Goal: Contribute content: Contribute content

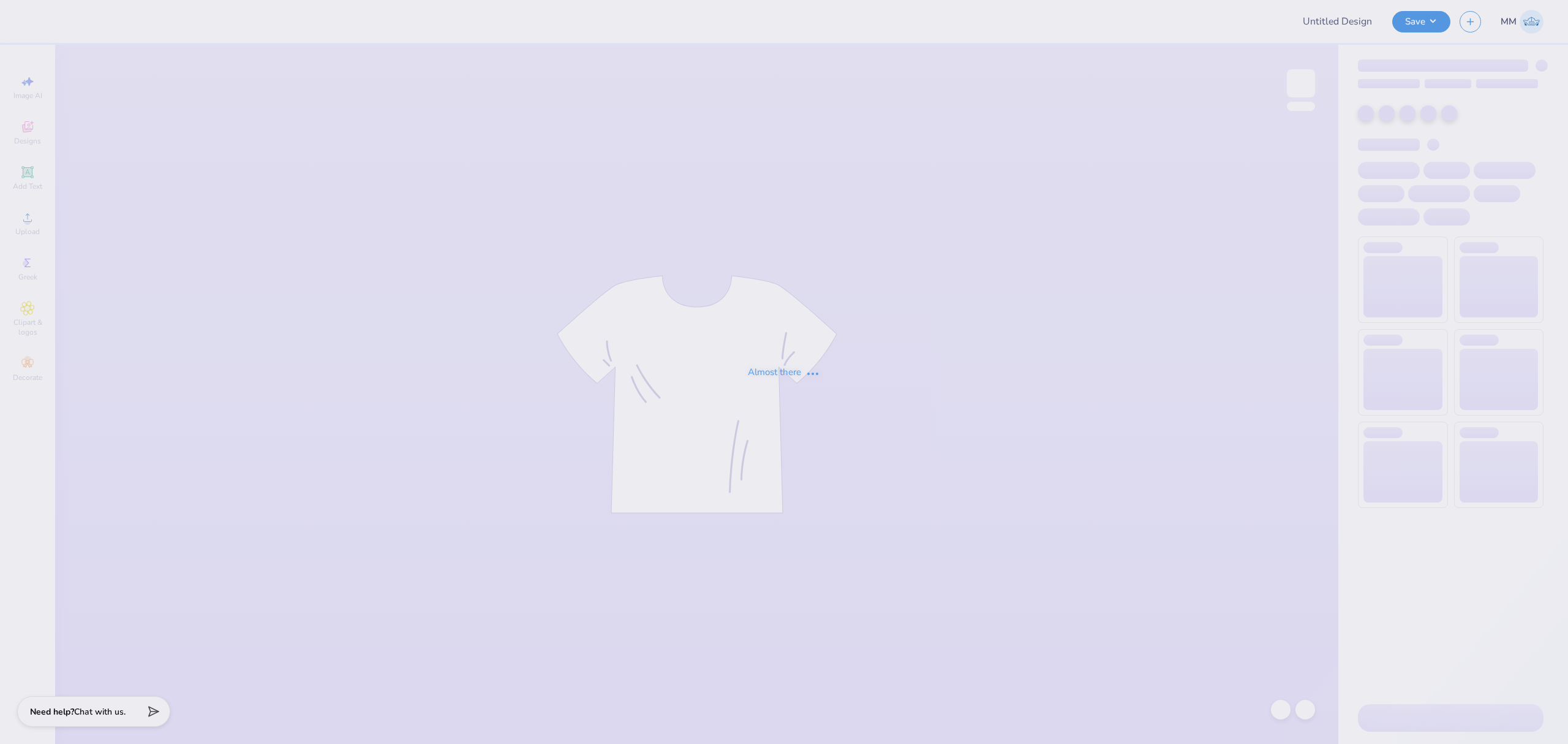
type input "[PERSON_NAME] n red baby tee"
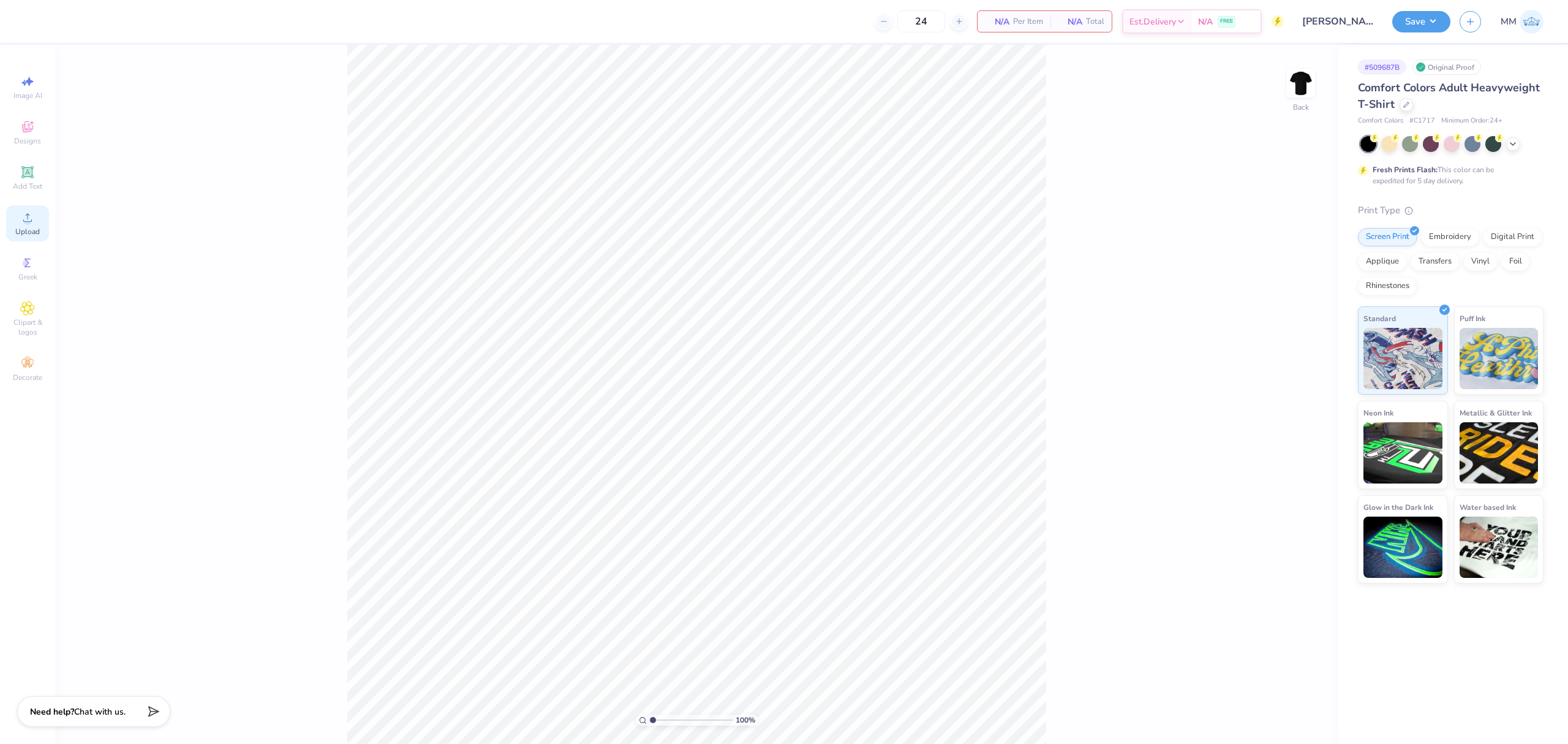
click at [28, 211] on icon at bounding box center [28, 218] width 14 height 14
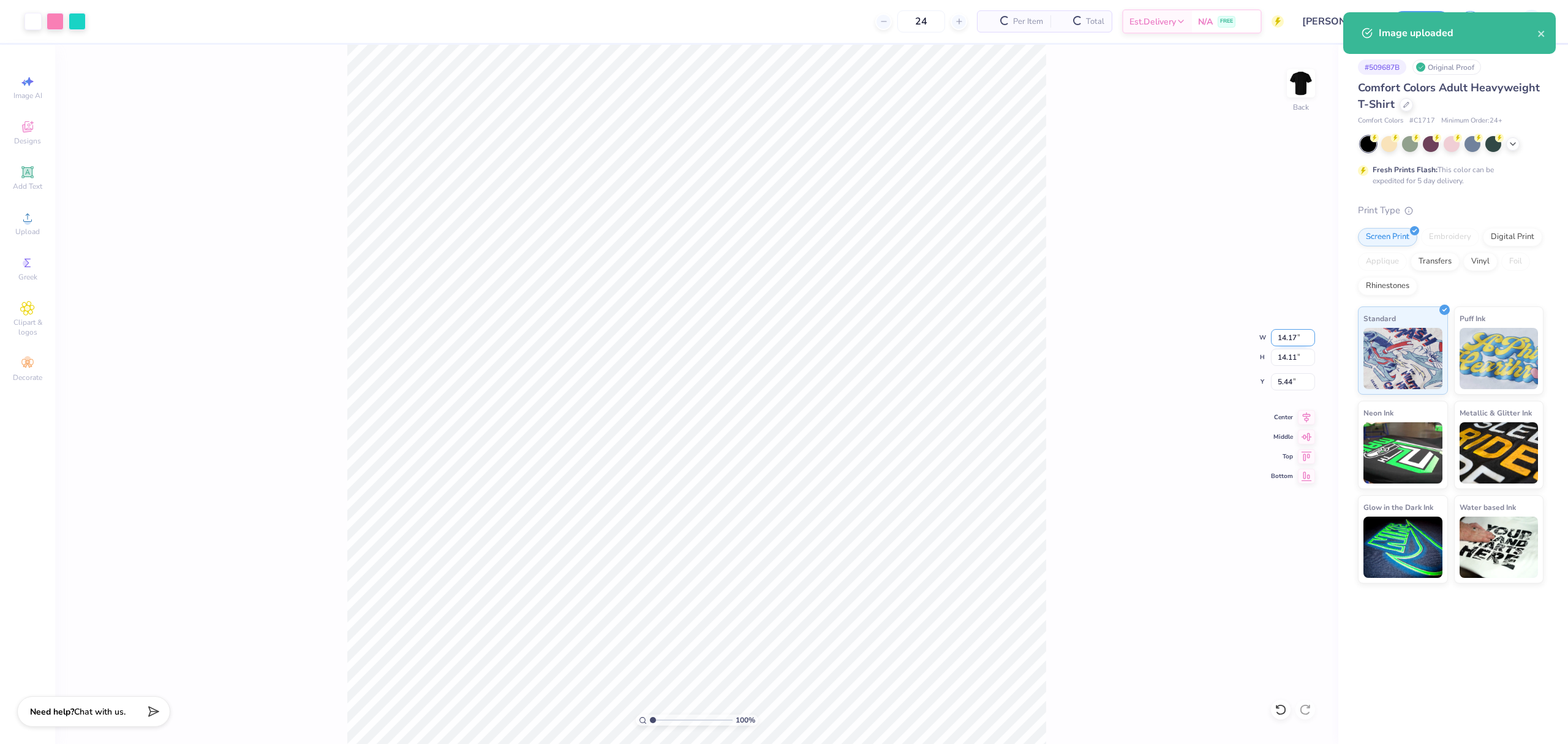
click at [1288, 338] on input "14.17" at bounding box center [1293, 338] width 44 height 17
type input "10.00"
type input "9.96"
type input "7.52"
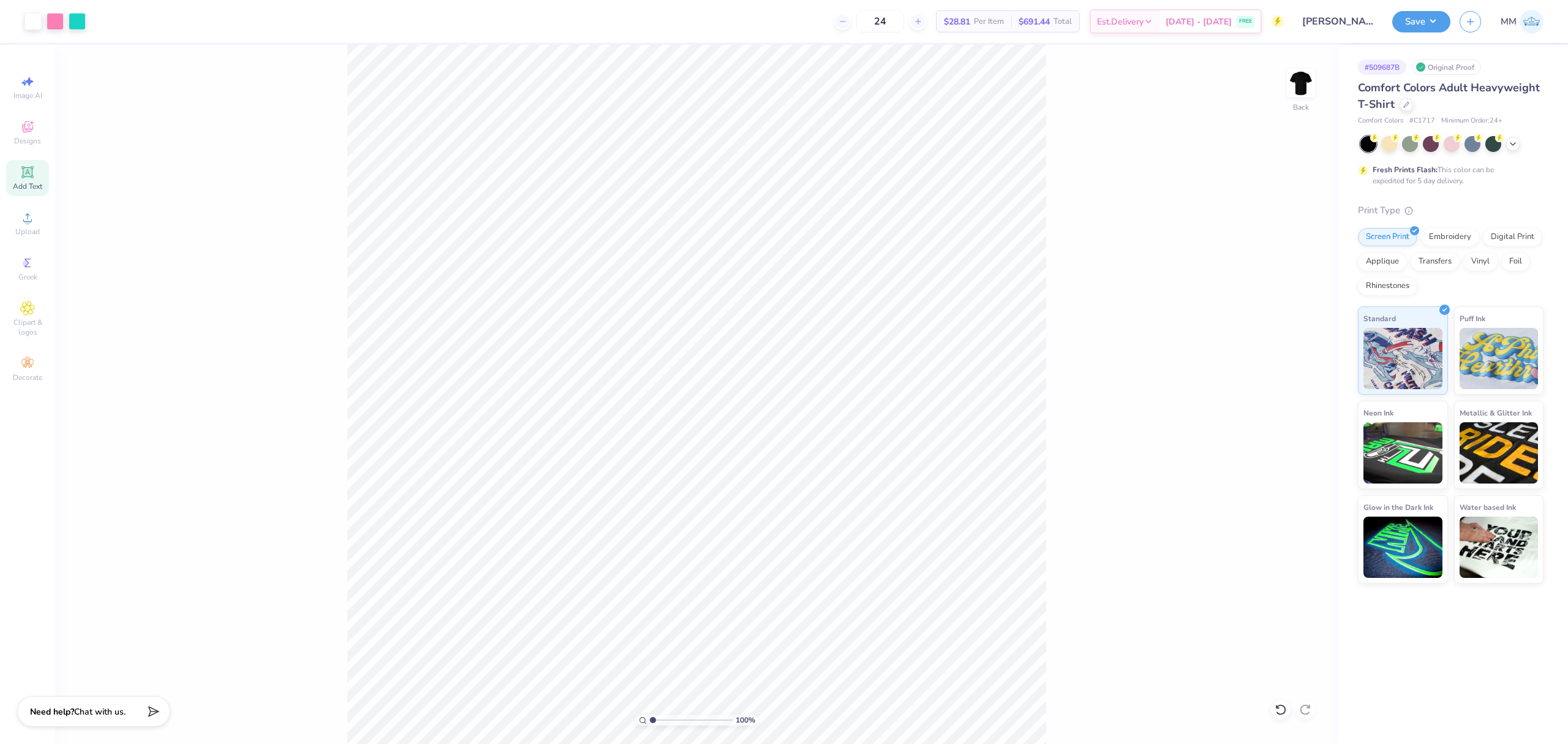
click at [29, 174] on icon at bounding box center [28, 172] width 9 height 9
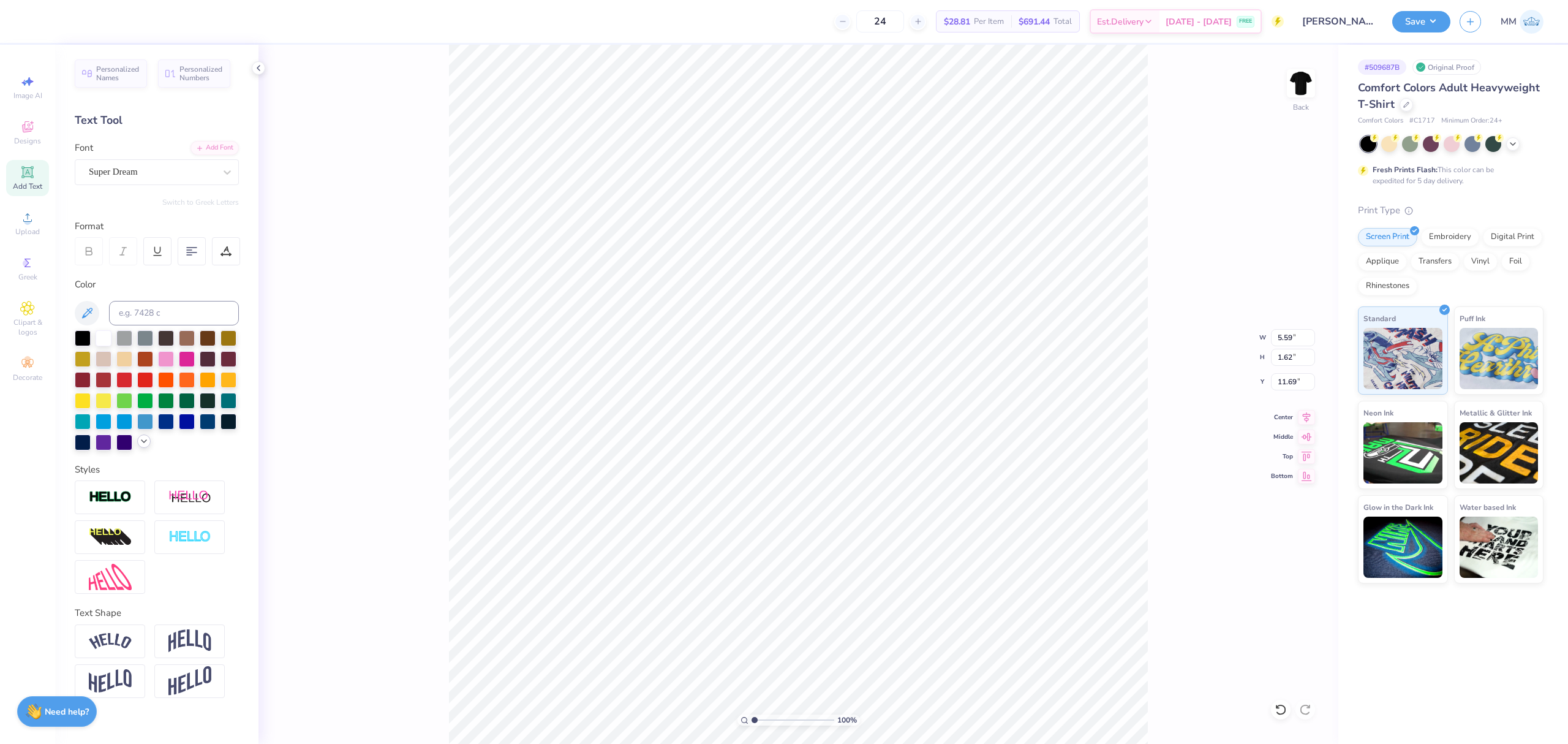
click at [140, 447] on div at bounding box center [143, 441] width 14 height 14
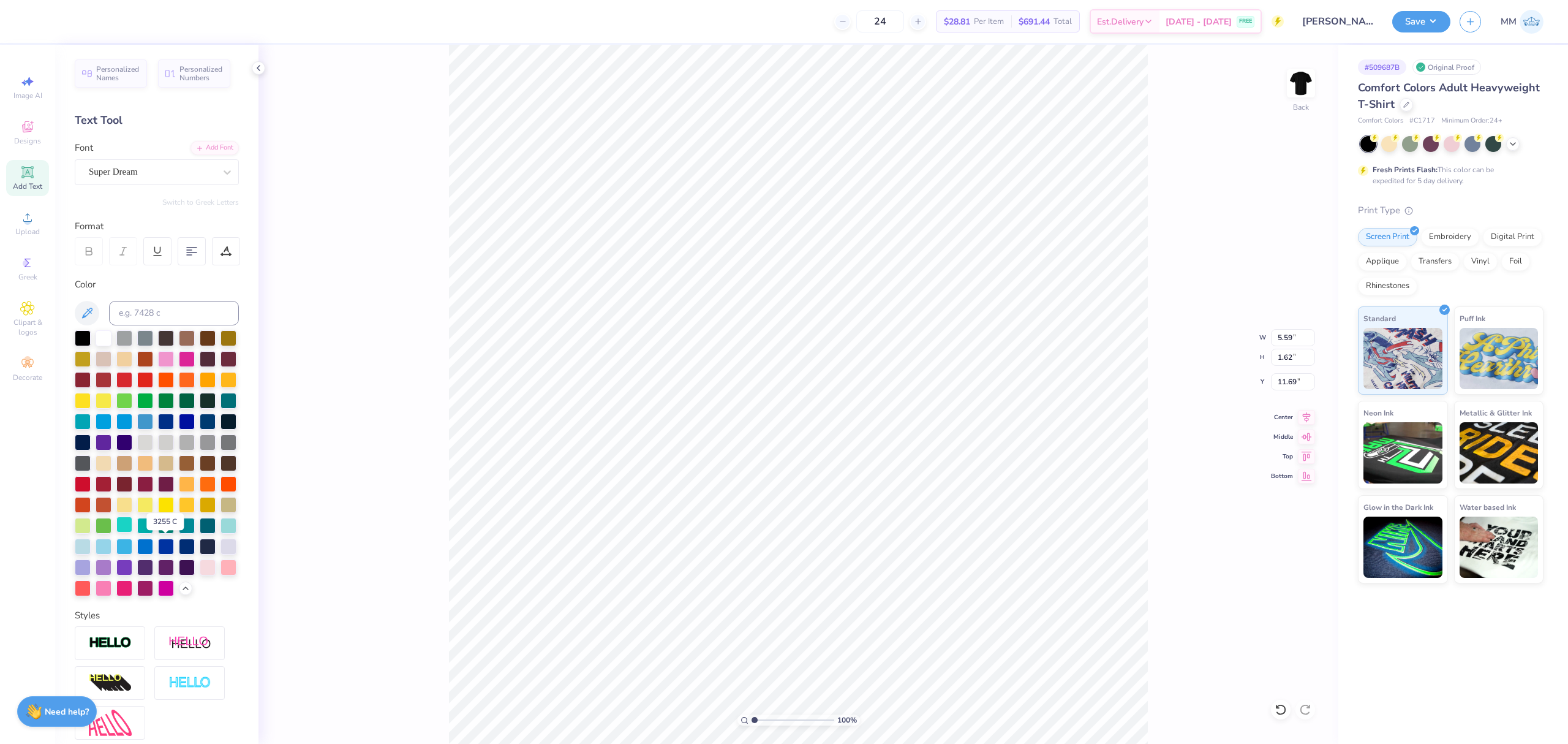
click at [132, 532] on div at bounding box center [124, 524] width 16 height 16
type input "5.30"
click at [193, 141] on div "Add Font" at bounding box center [215, 147] width 48 height 14
click at [196, 149] on icon at bounding box center [199, 147] width 7 height 7
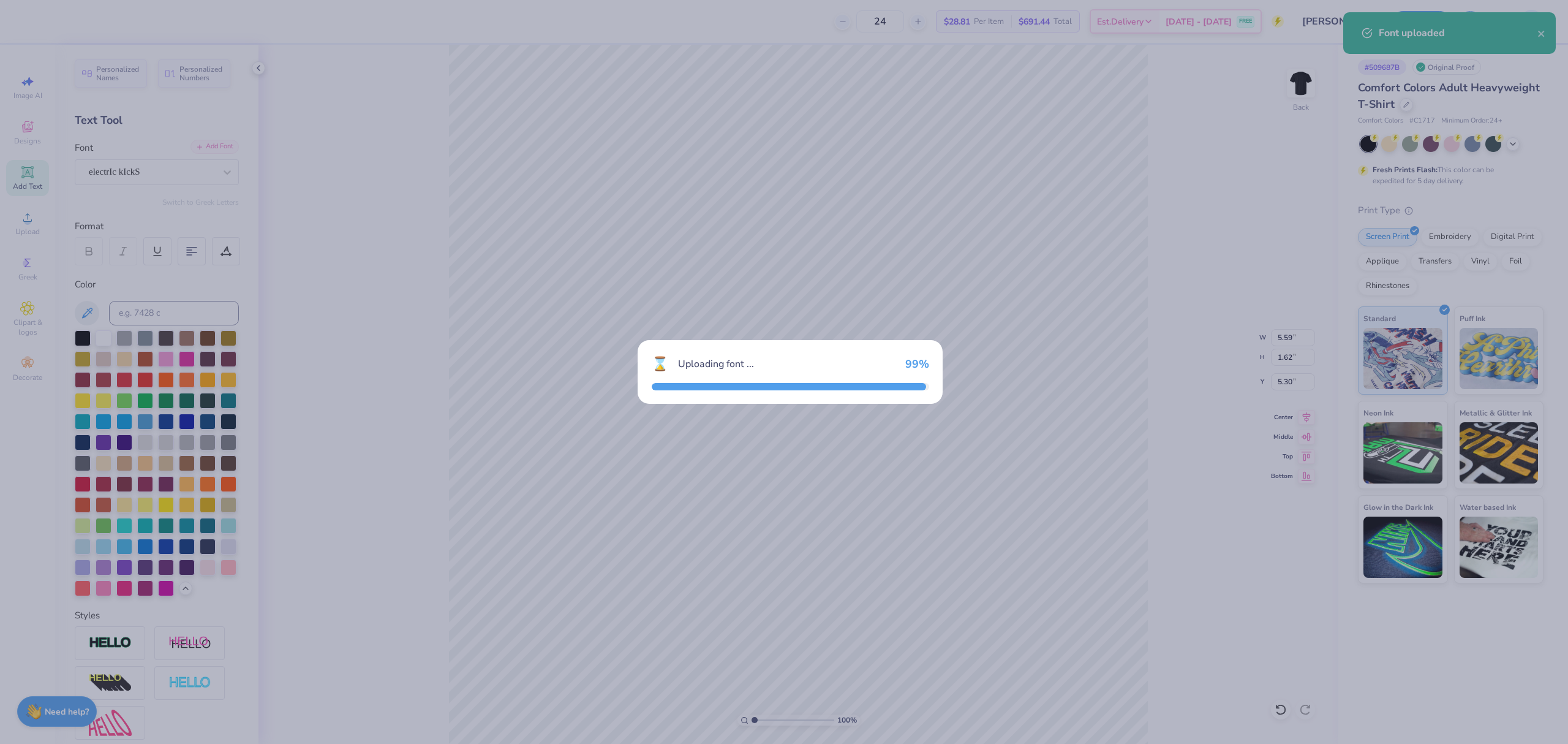
type input "4.01"
type input "1.47"
type input "5.38"
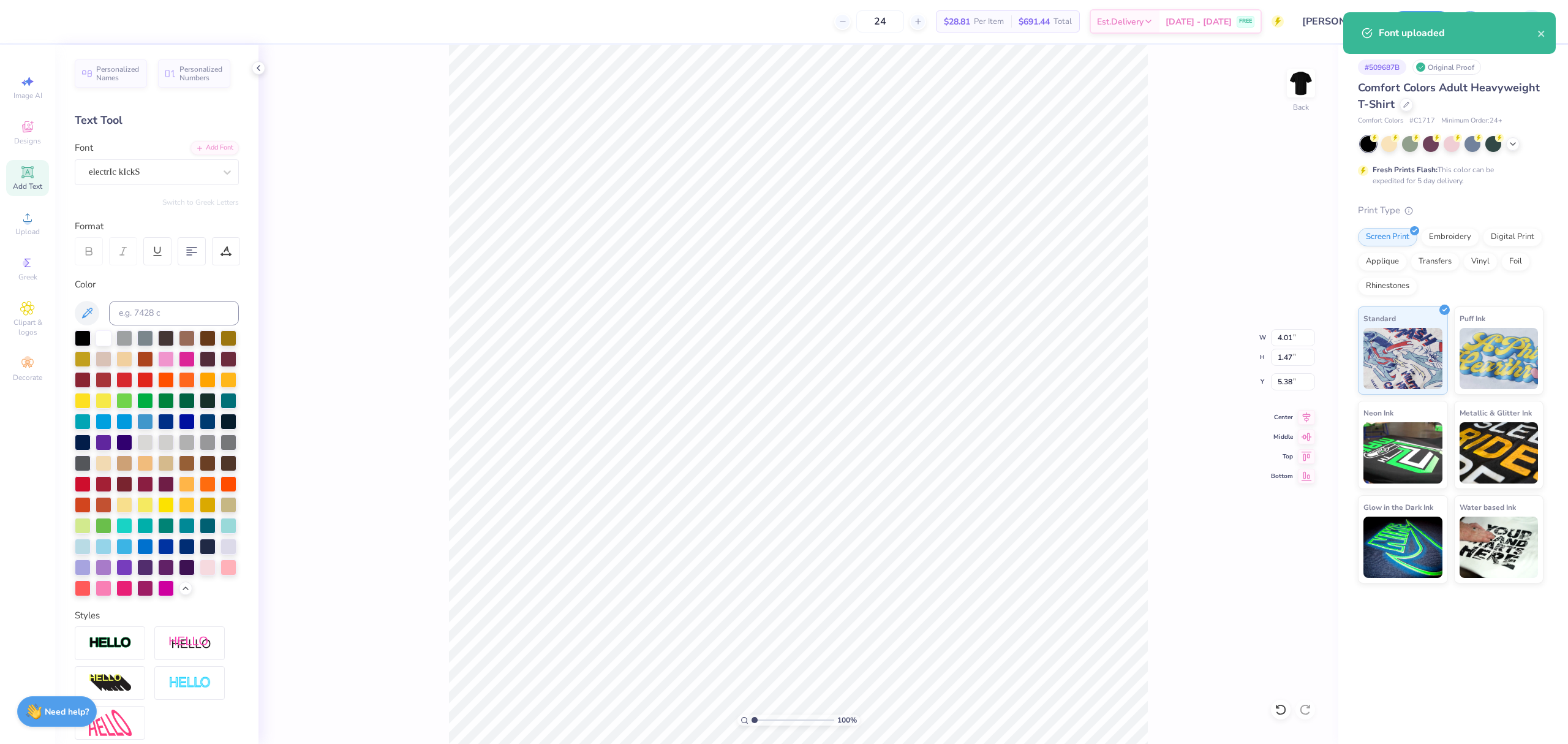
paste textarea "PHILANTHROPY 2025"
type textarea "PHILANTHROPY 2025"
type input "5.67"
type input "0.52"
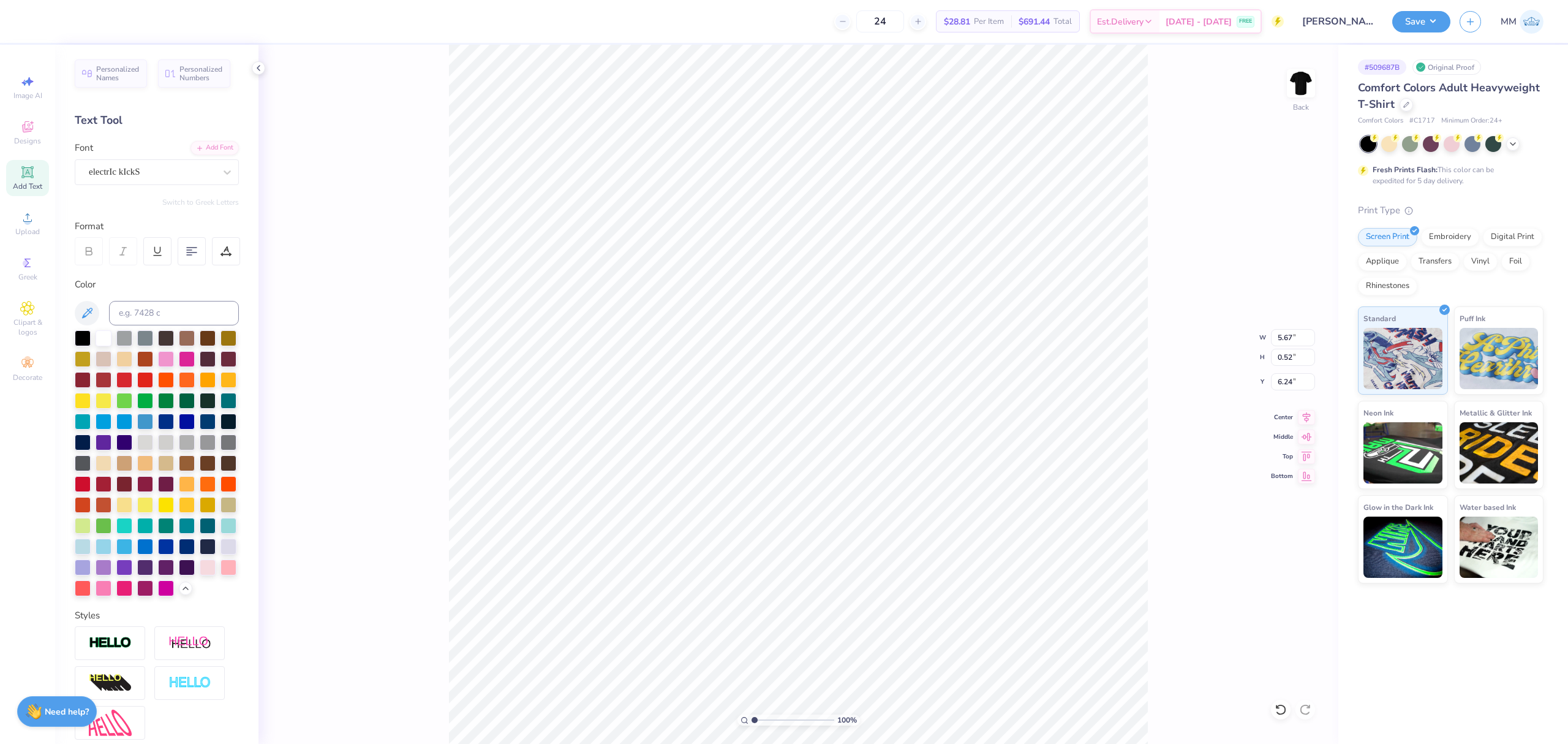
type input "7.00"
drag, startPoint x: 750, startPoint y: 718, endPoint x: 758, endPoint y: 721, distance: 8.5
click at [758, 721] on div "100 %" at bounding box center [799, 720] width 123 height 11
drag, startPoint x: 758, startPoint y: 721, endPoint x: 767, endPoint y: 726, distance: 10.3
type input "2.63"
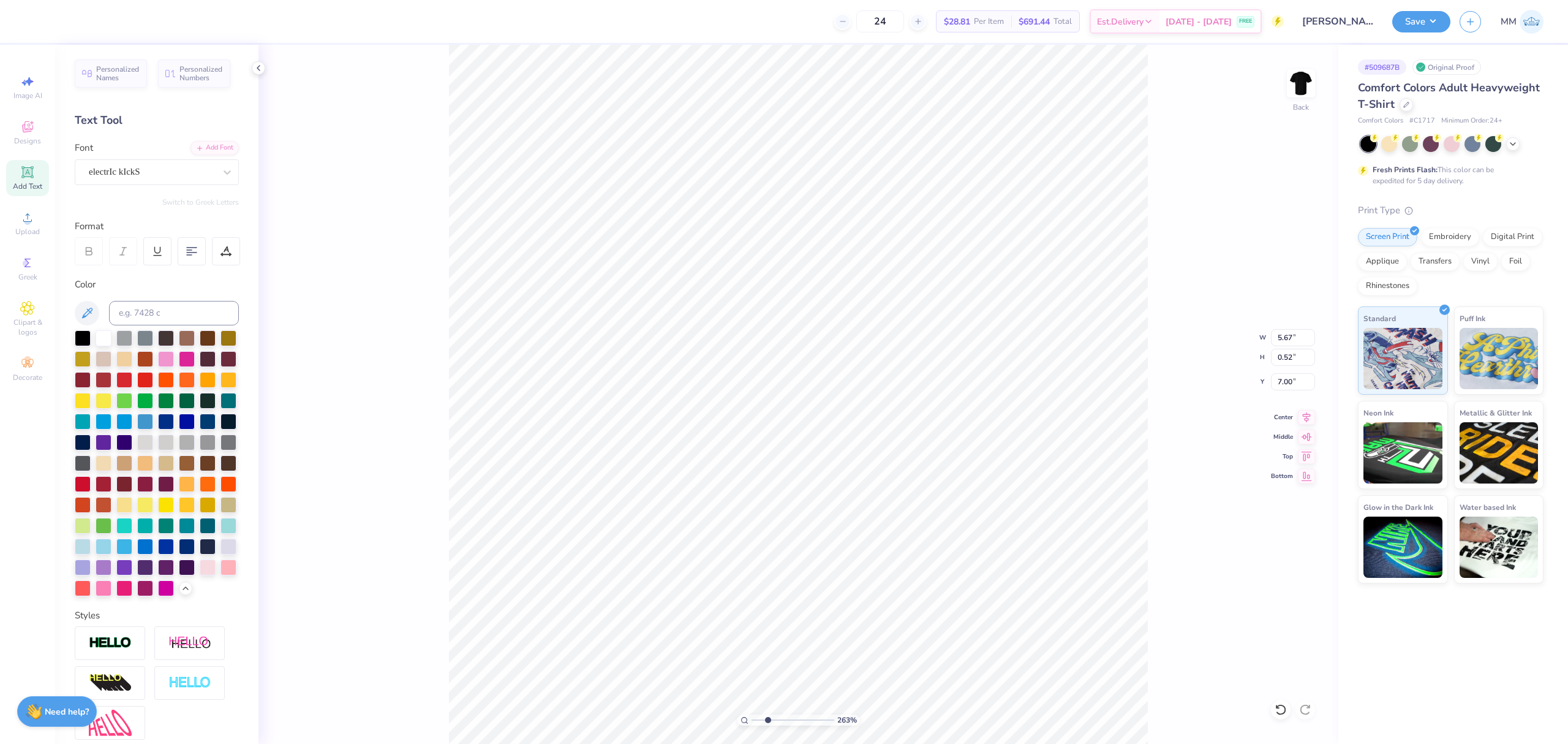
click at [767, 726] on input "range" at bounding box center [793, 720] width 83 height 11
click at [1283, 385] on input "7.00" at bounding box center [1293, 382] width 44 height 17
click at [229, 243] on div at bounding box center [225, 251] width 28 height 28
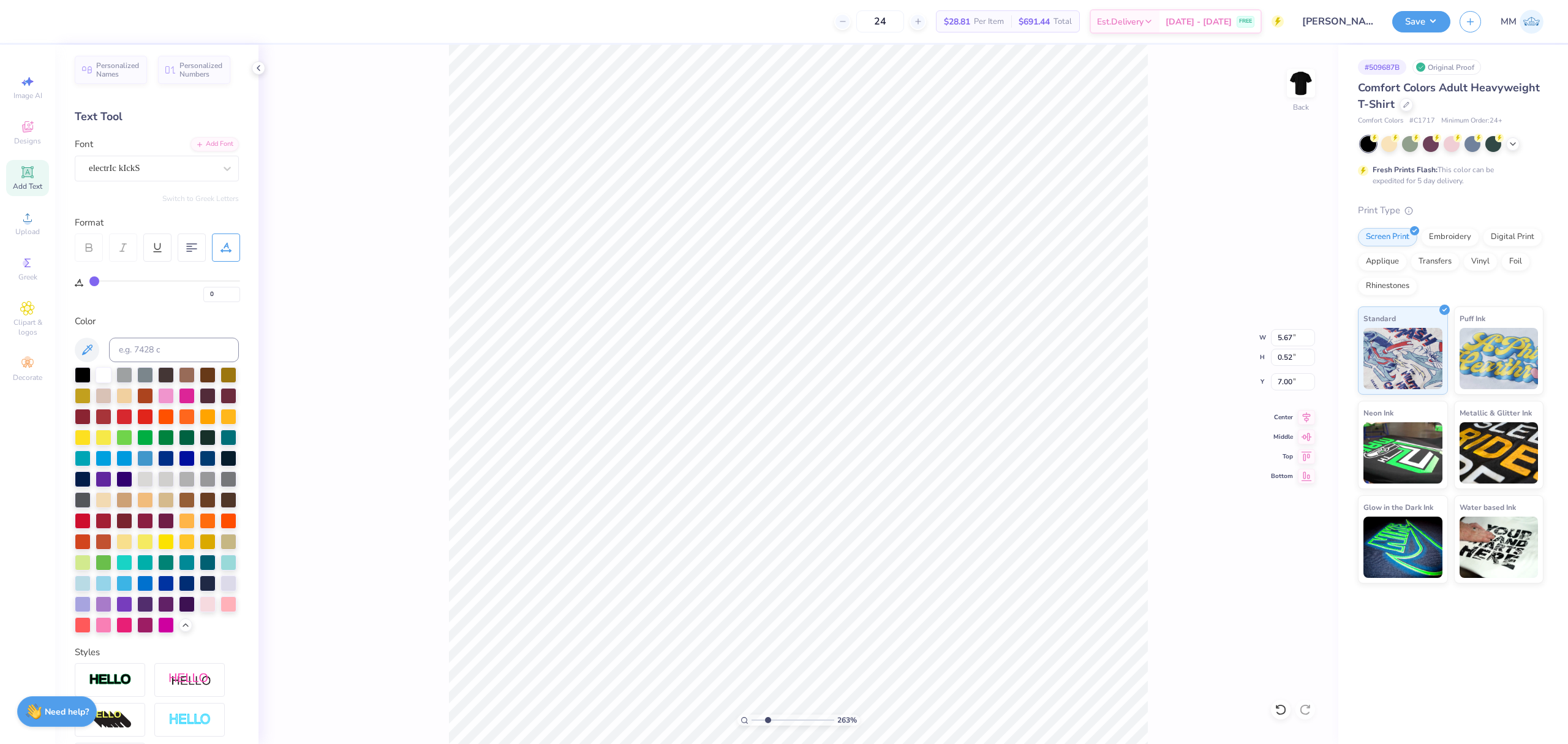
scroll to position [0, 0]
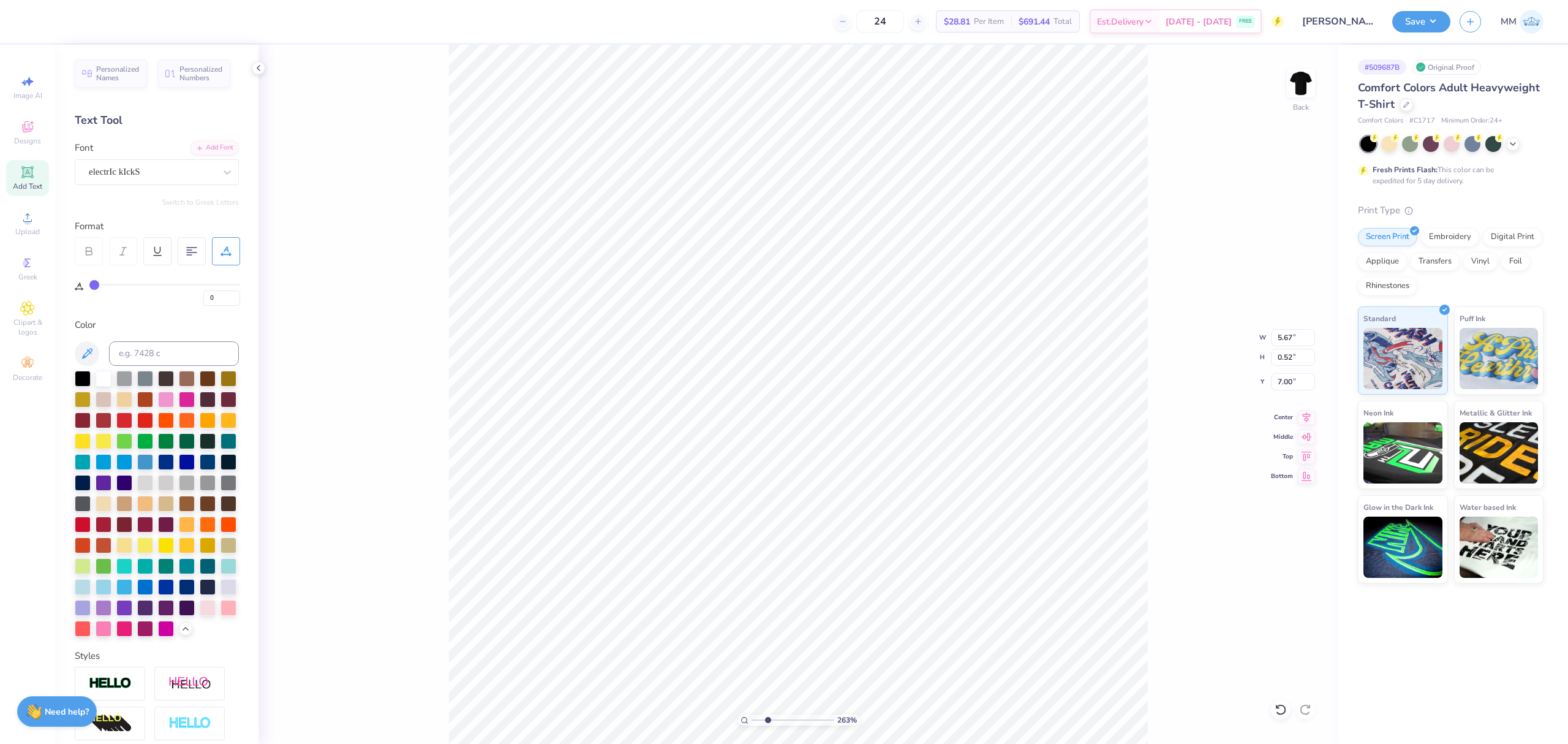
click at [116, 287] on div "0" at bounding box center [164, 295] width 151 height 22
type input "1"
type input "2"
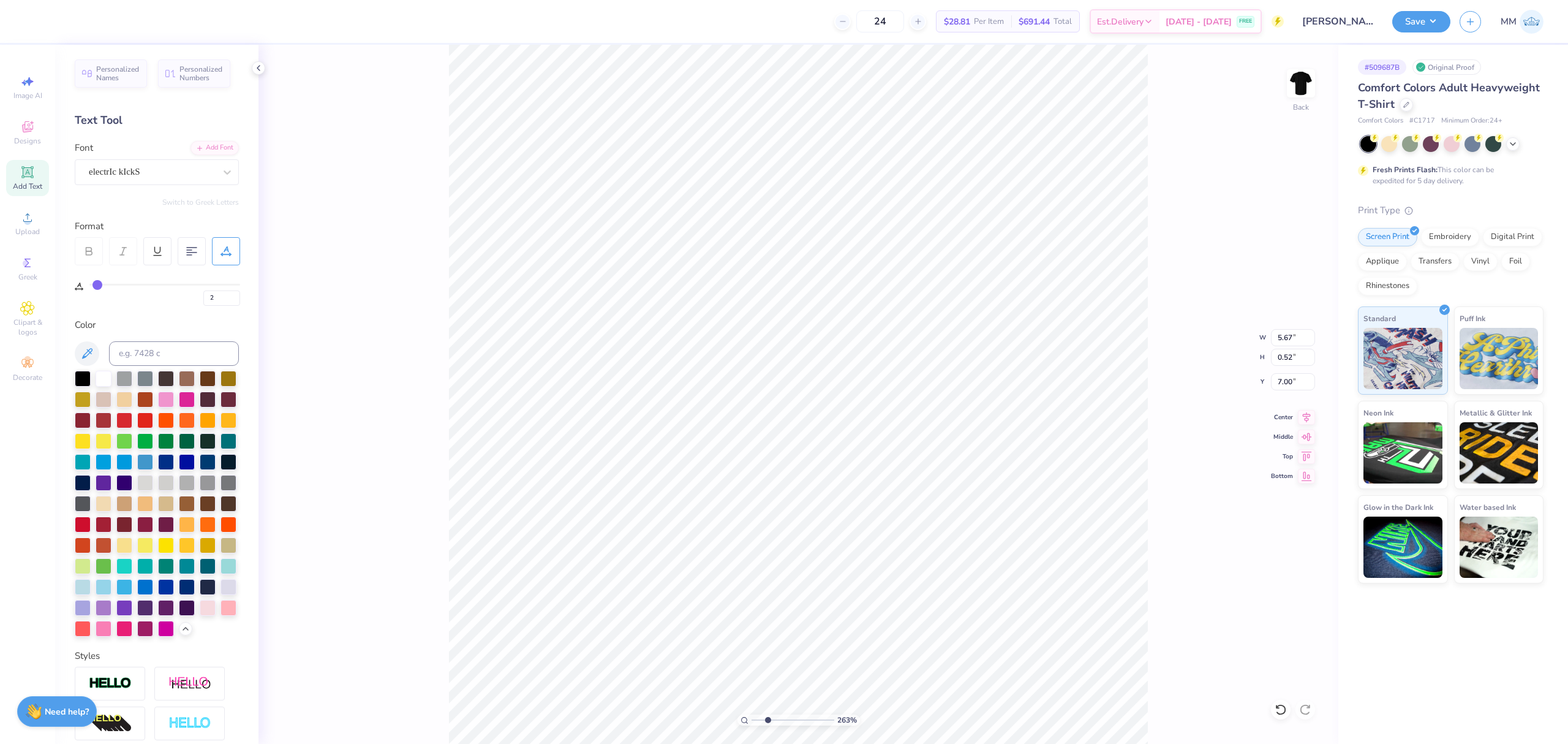
type input "3"
type input "4"
type input "7"
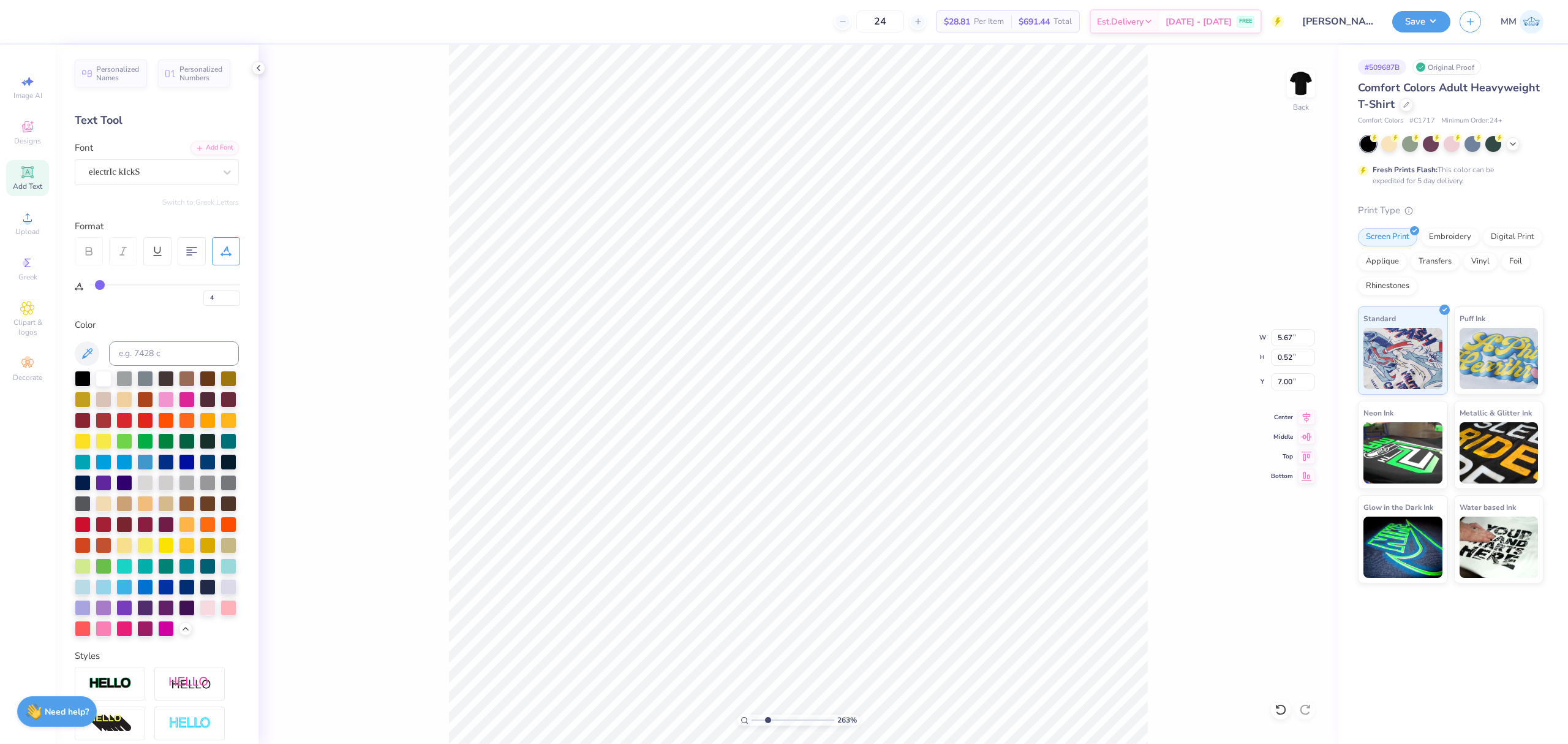
type input "7"
type input "10"
type input "12"
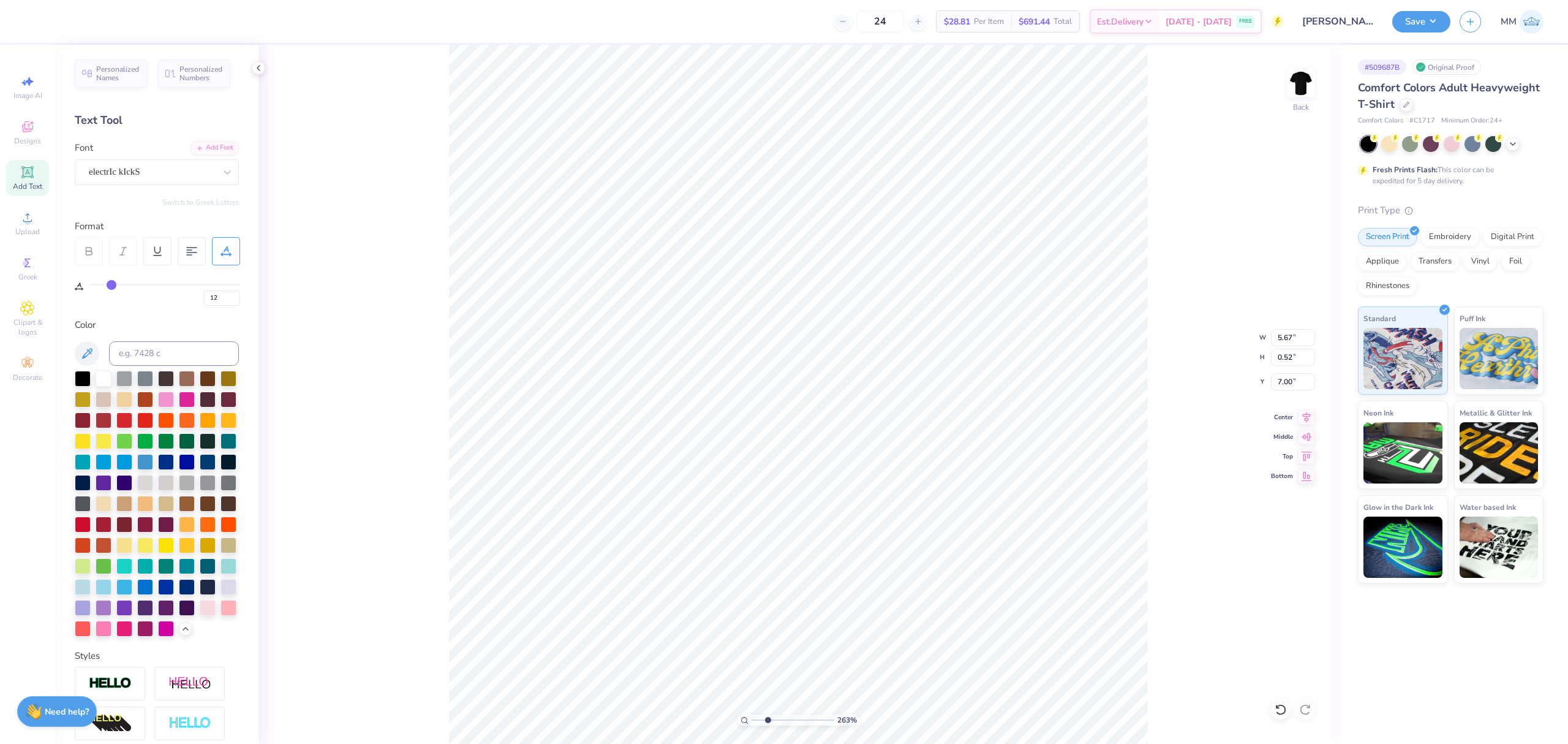
type input "14"
type input "16"
type input "17"
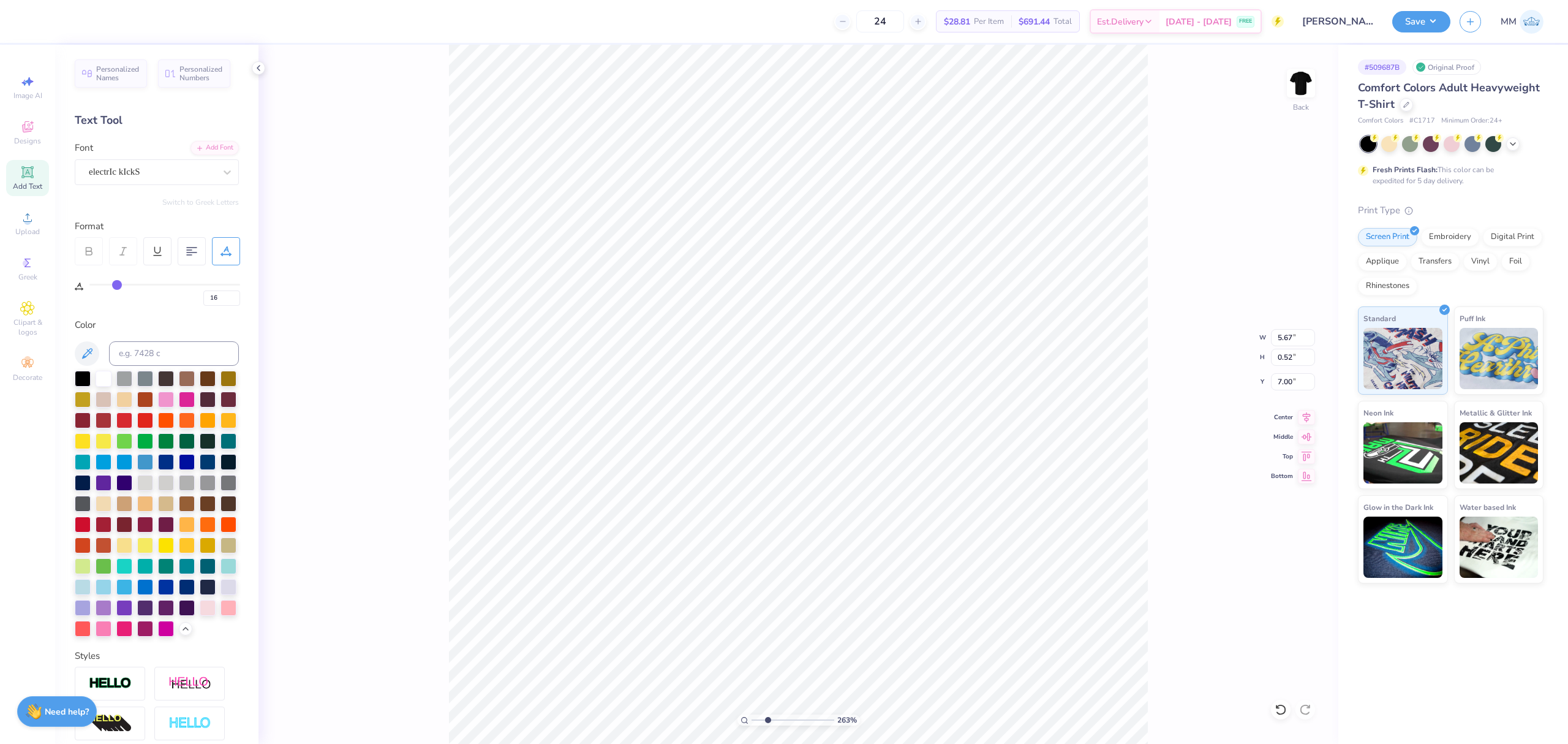
type input "17"
type input "19"
type input "21"
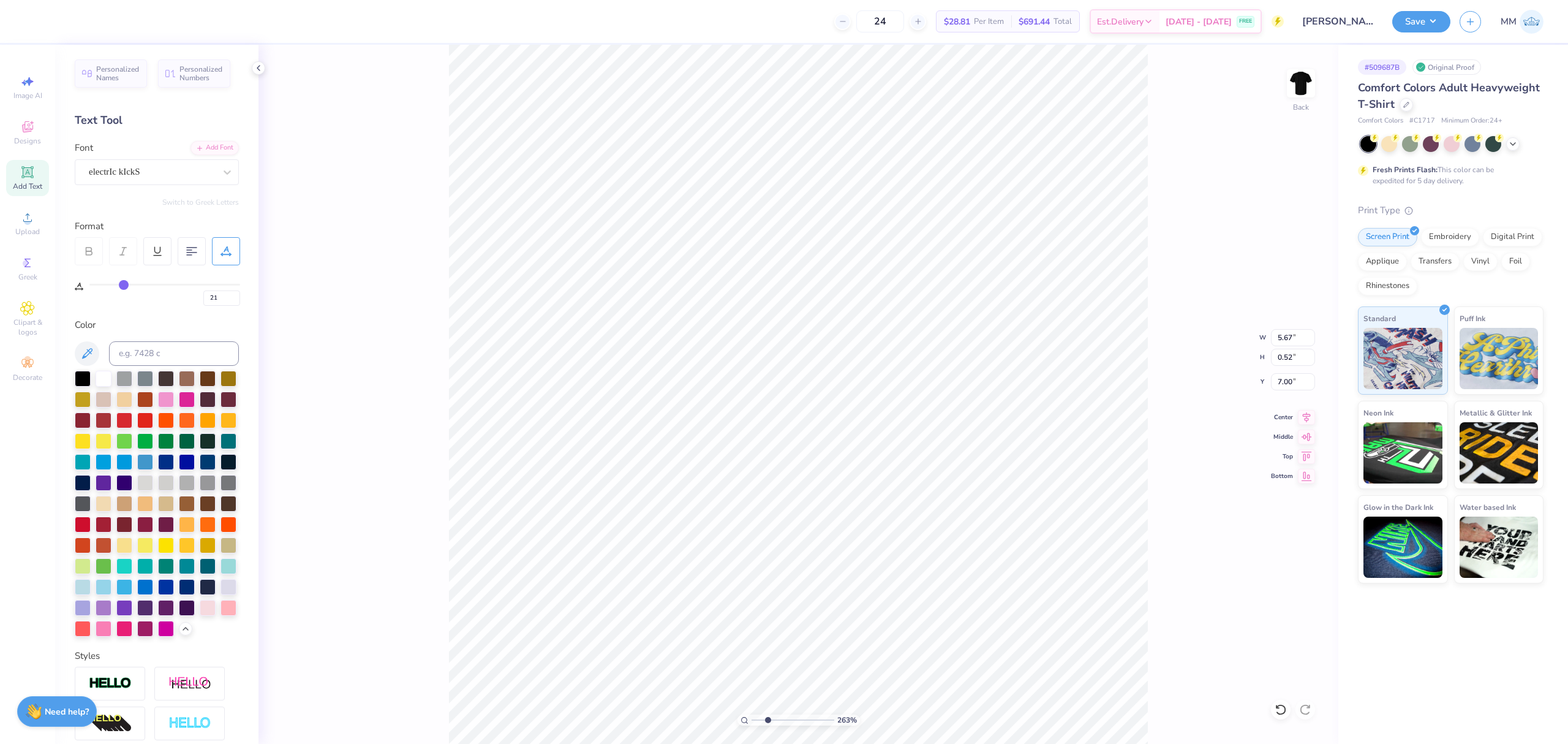
type input "22"
type input "23"
type input "25"
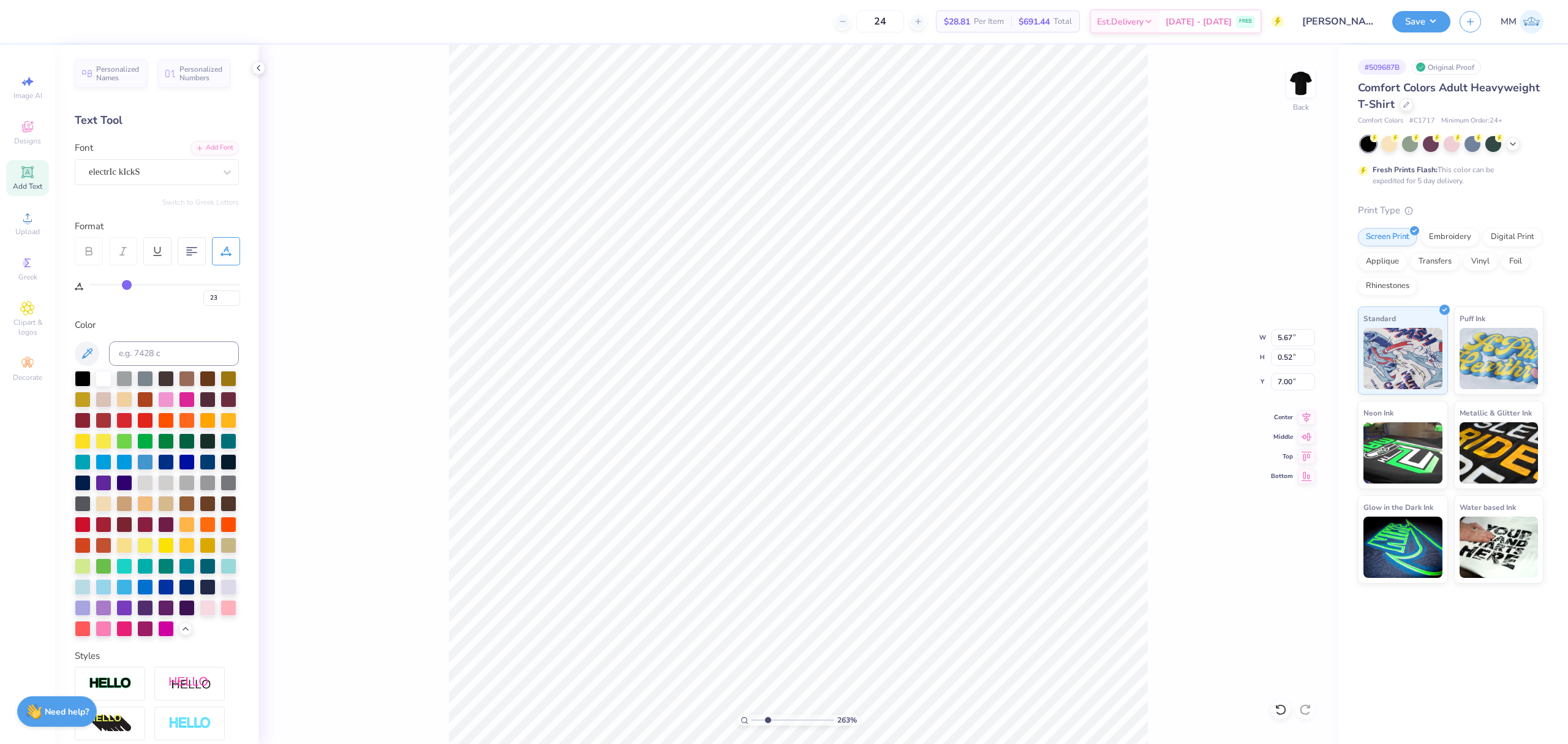
type input "25"
type input "26"
type input "27"
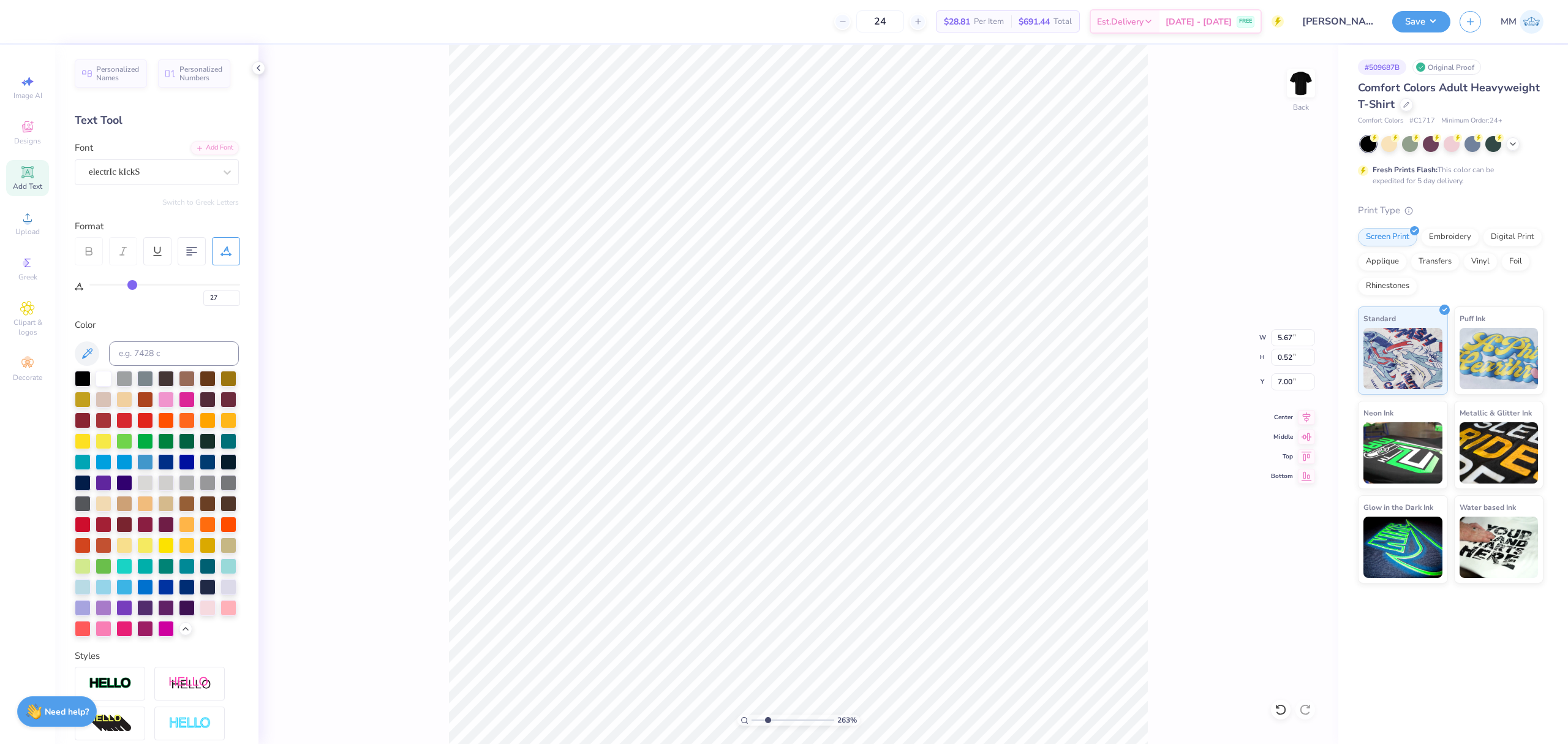
type input "28"
type input "29"
drag, startPoint x: 94, startPoint y: 283, endPoint x: 135, endPoint y: 283, distance: 41.0
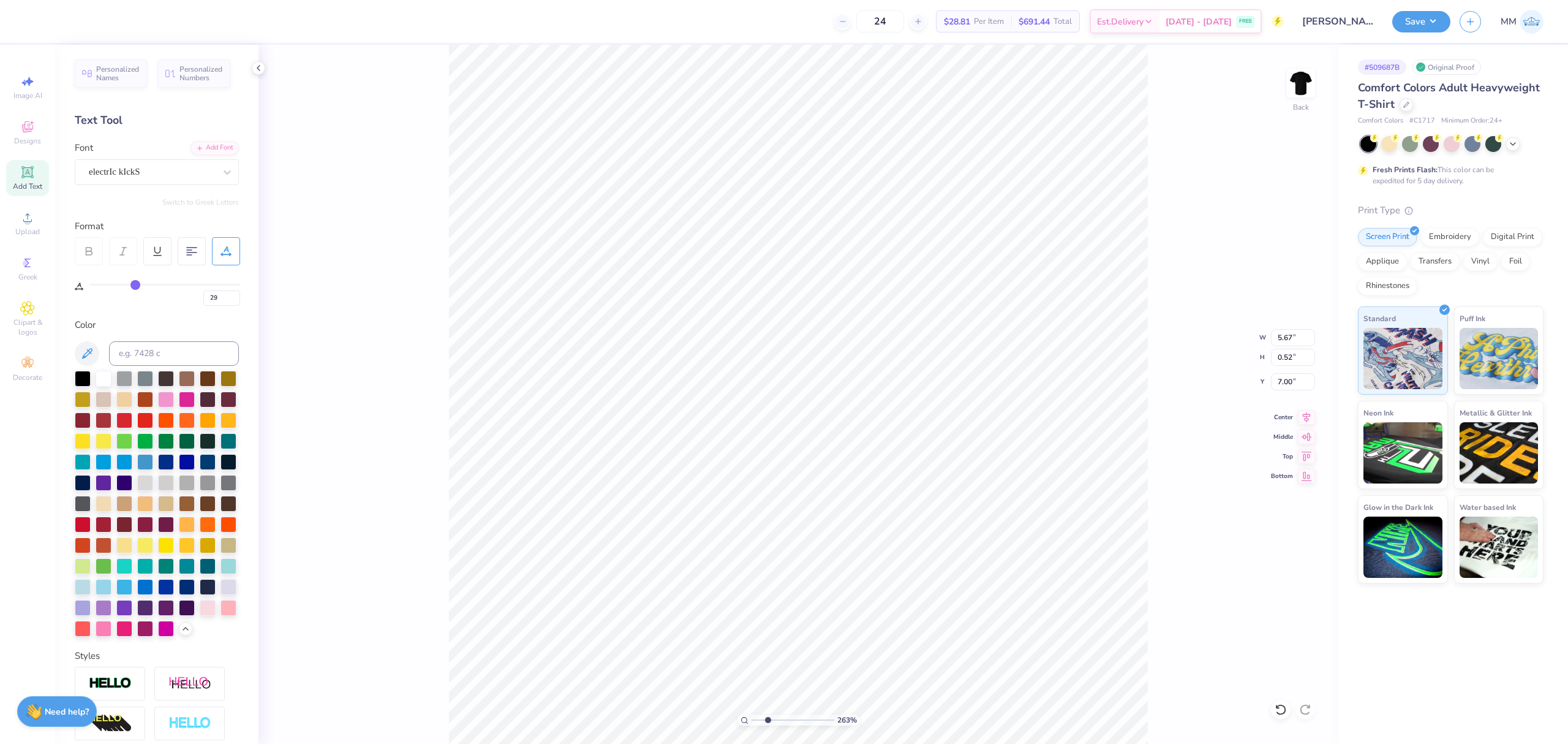
type input "29"
click at [135, 284] on input "range" at bounding box center [164, 284] width 151 height 2
type input "8.98"
click at [135, 284] on input "range" at bounding box center [164, 284] width 151 height 2
type input "32"
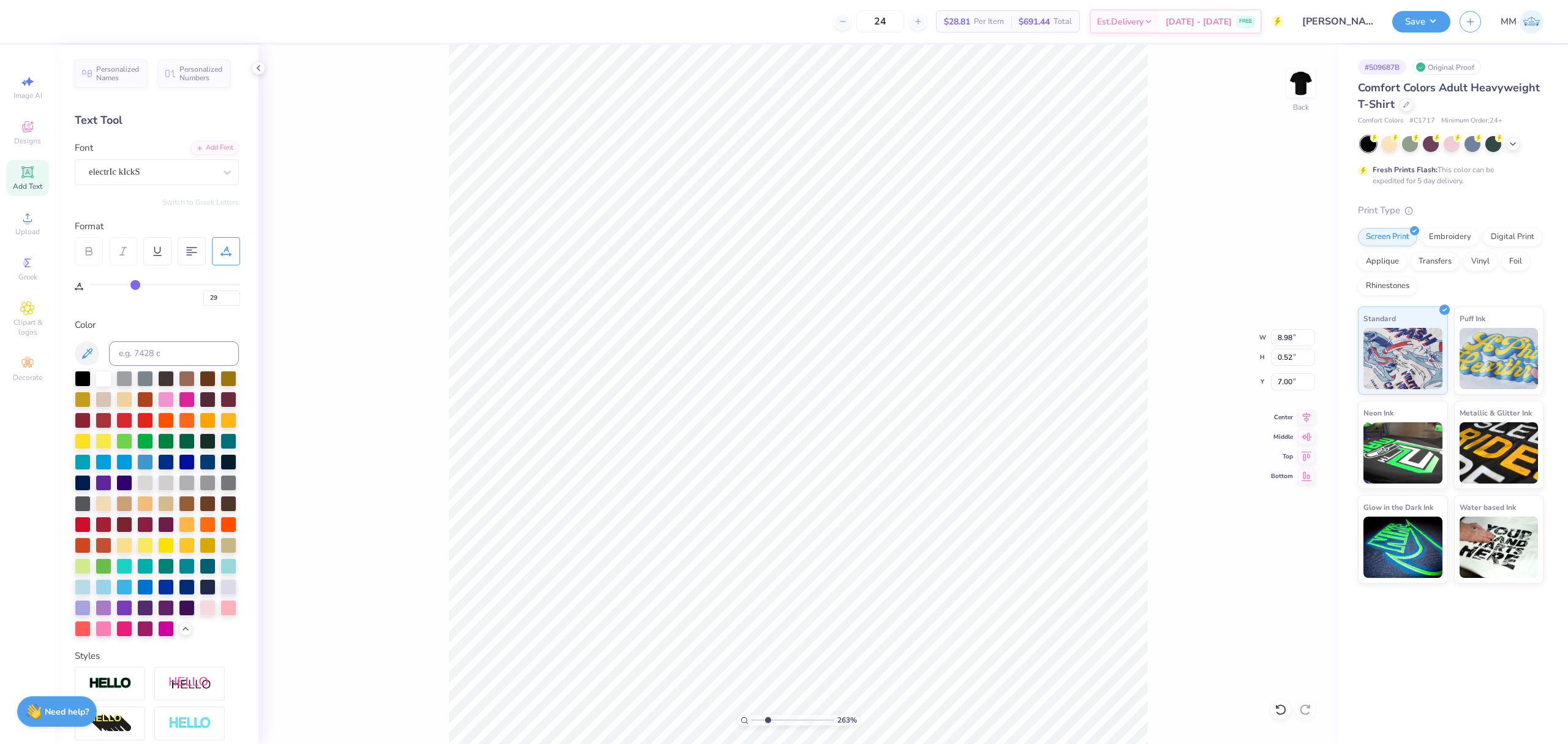
type input "32"
type input "33"
type input "34"
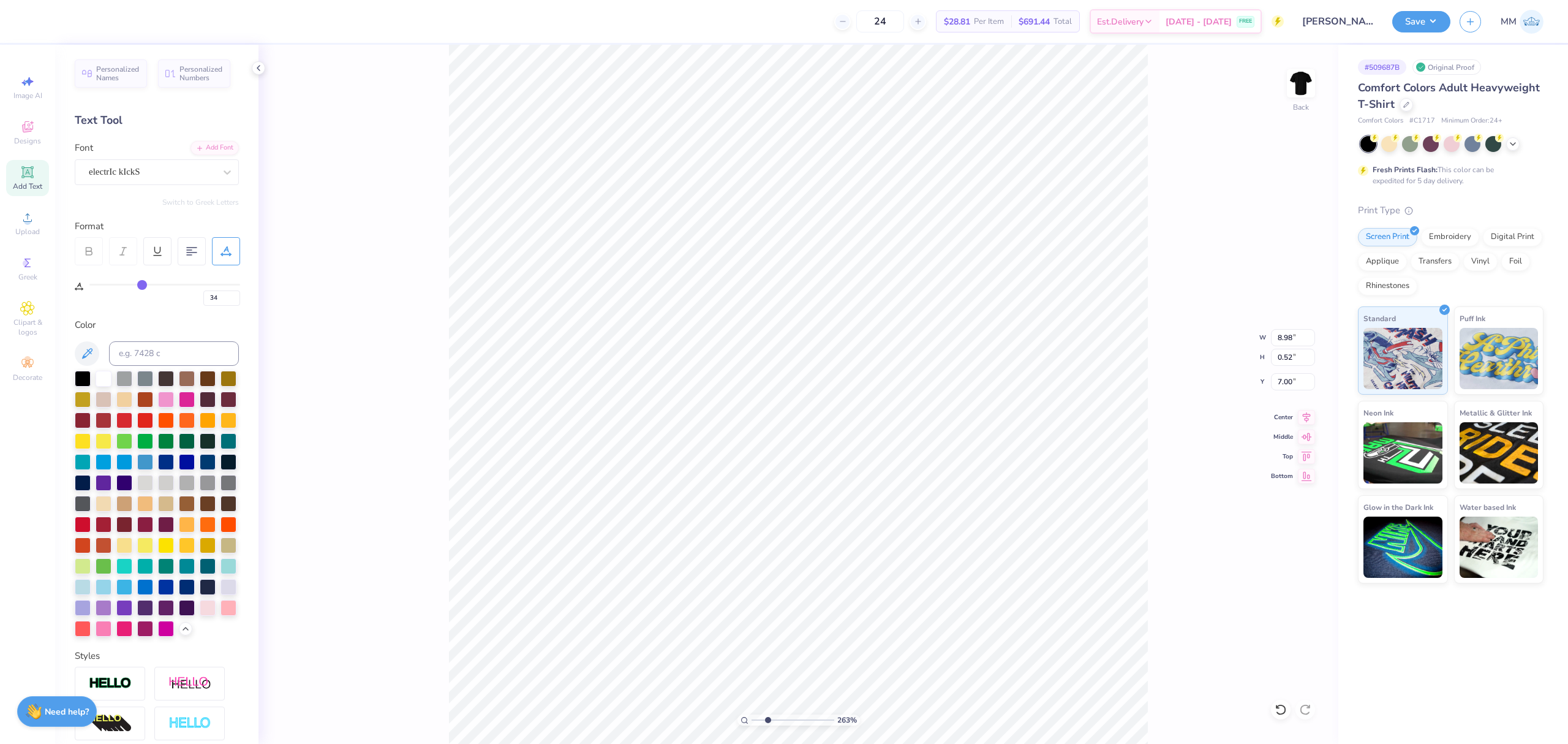
type input "35"
type input "36"
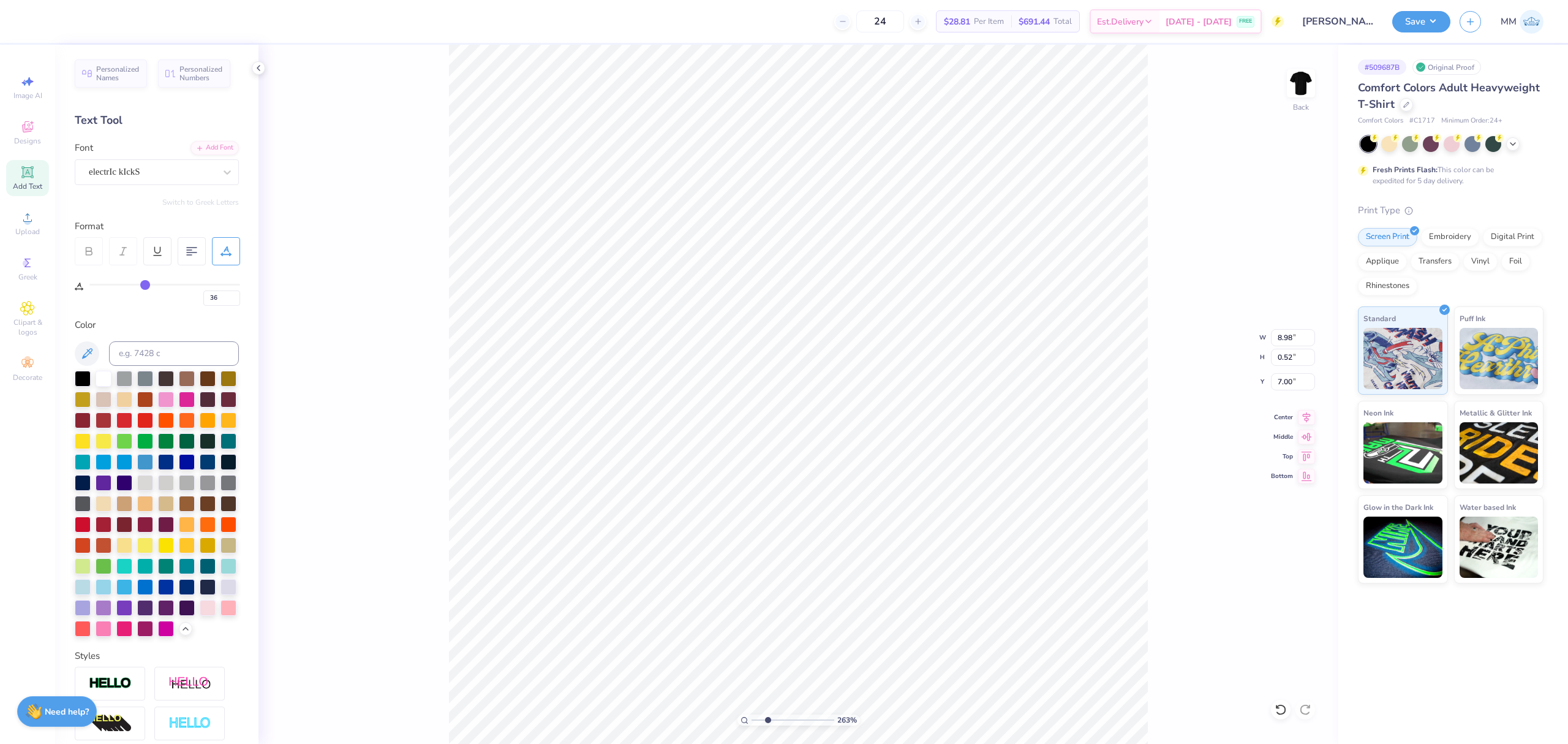
click at [145, 286] on input "range" at bounding box center [164, 284] width 151 height 2
type input "7.11"
type input "0.38"
type input "7.02"
type input "34"
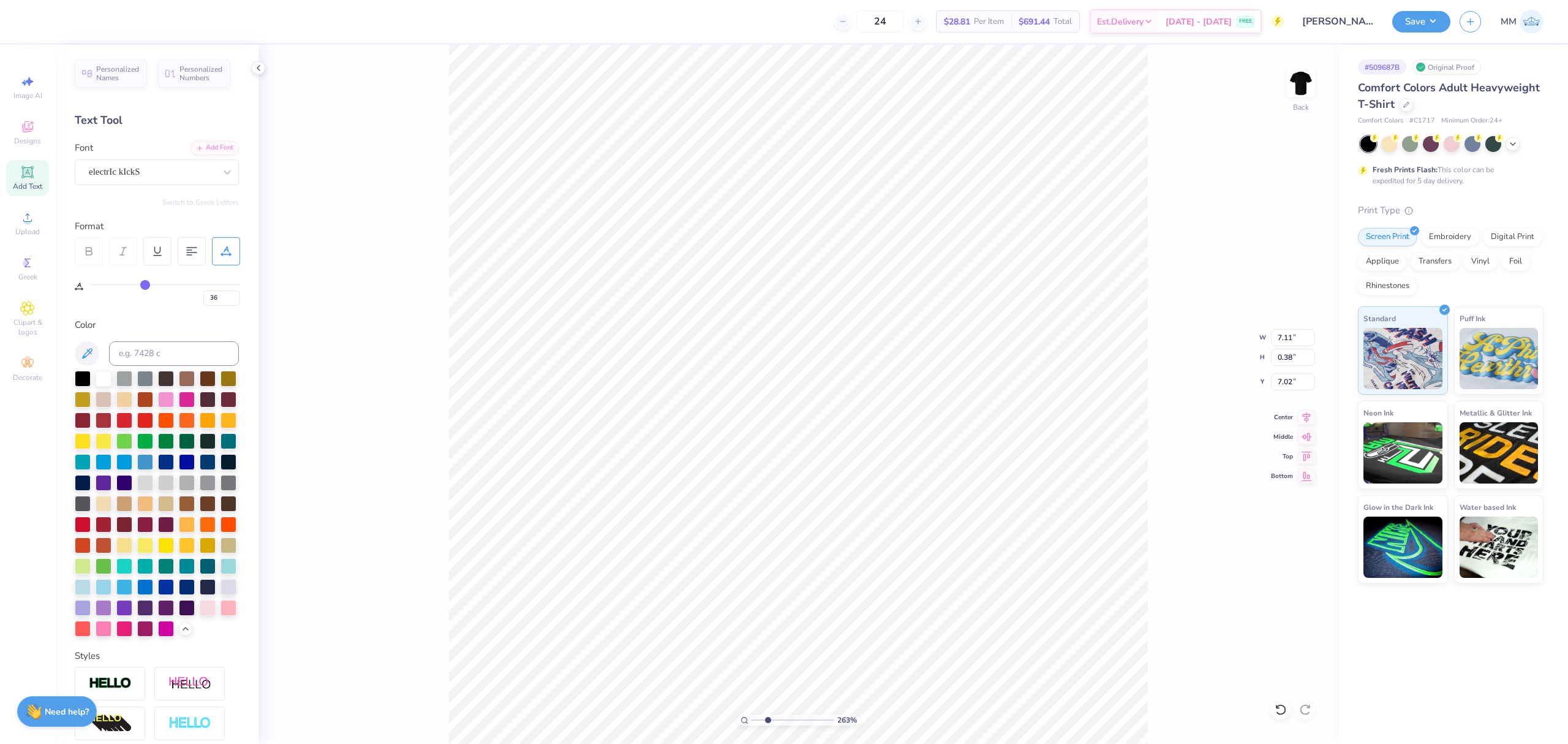
type input "34"
type input "33"
type input "32"
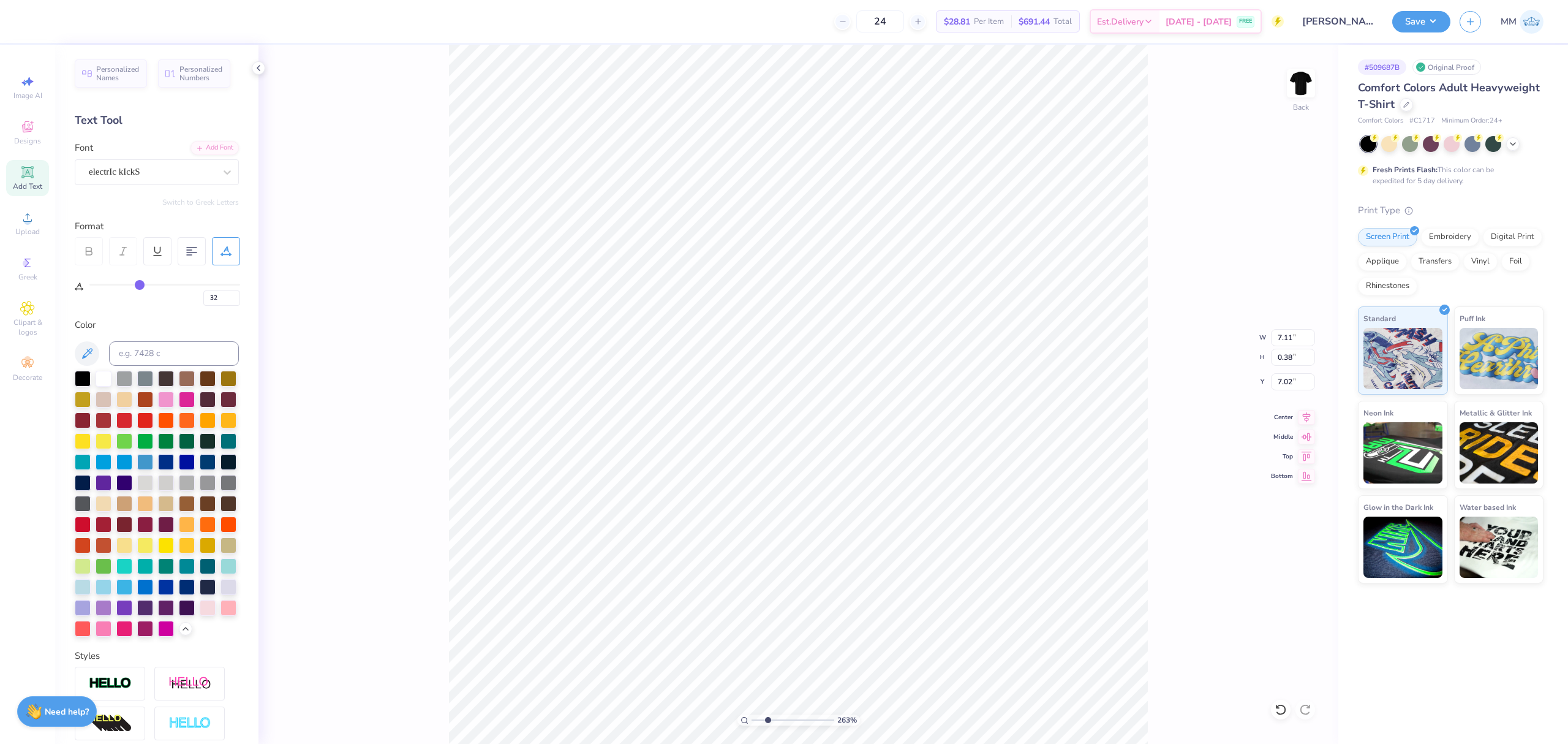
type input "31"
type input "30"
type input "29"
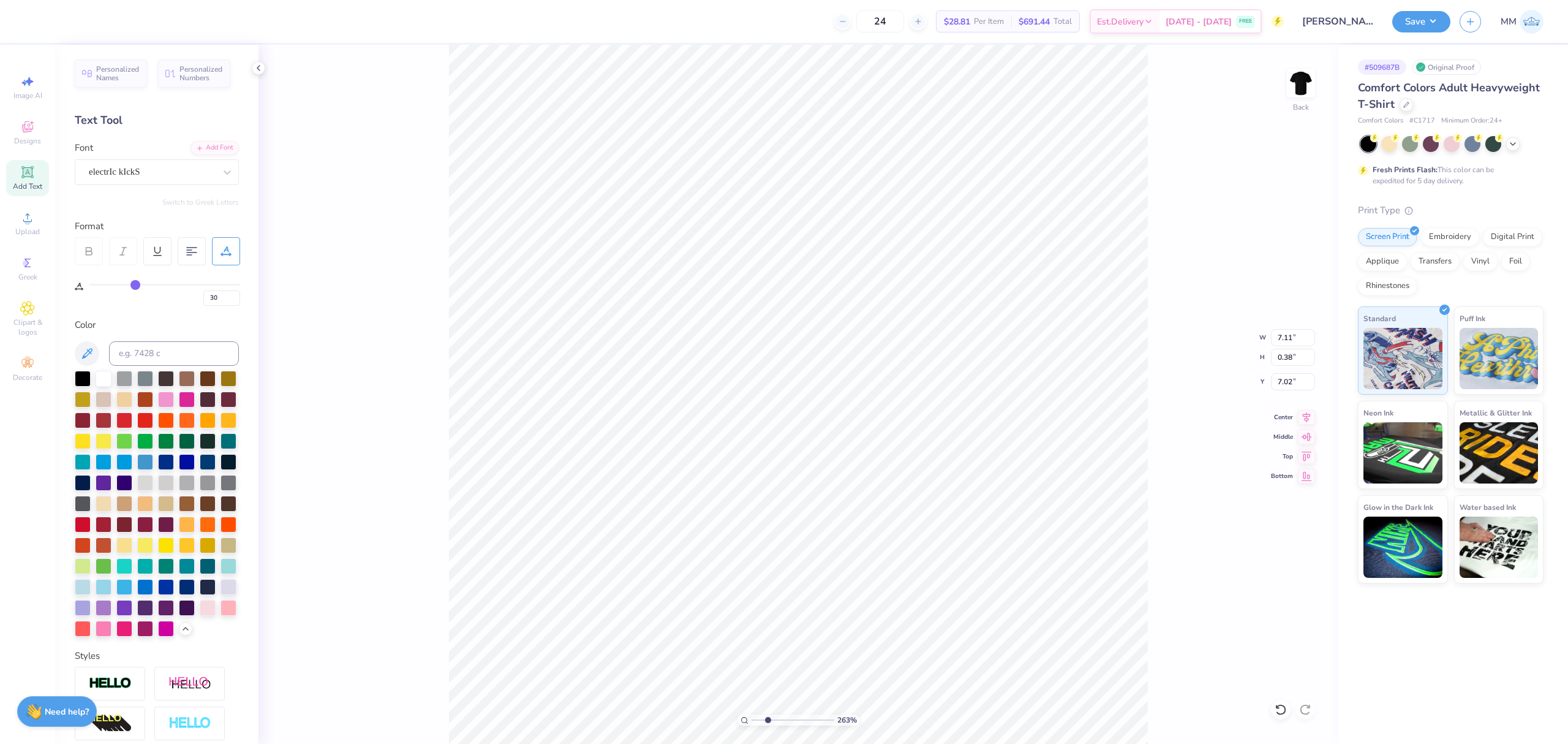
type input "29"
type input "28"
click at [133, 284] on input "range" at bounding box center [164, 284] width 151 height 2
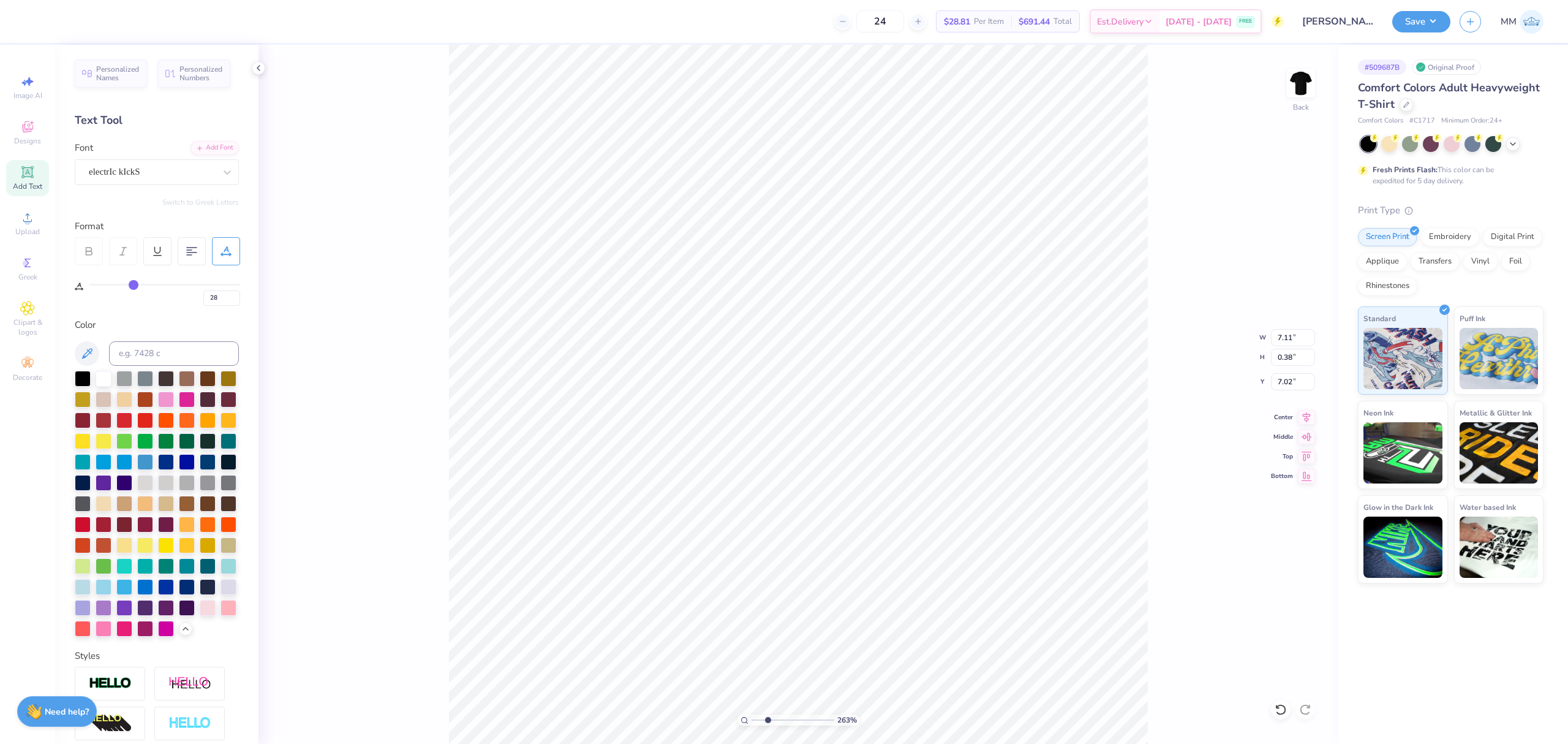
type input "6.45"
type input "26"
type input "25"
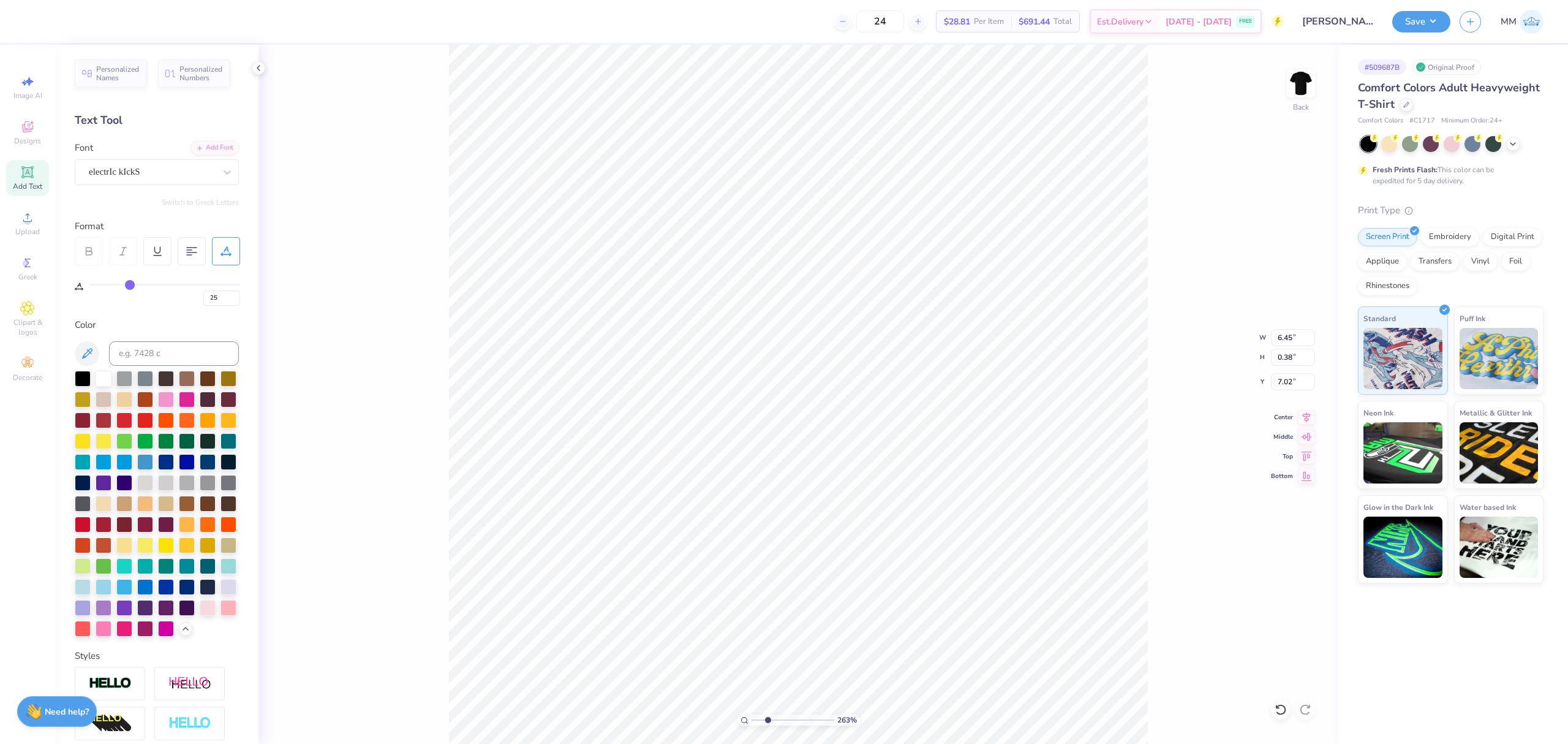
type input "24"
click at [128, 284] on input "range" at bounding box center [164, 284] width 151 height 2
type input "6.11"
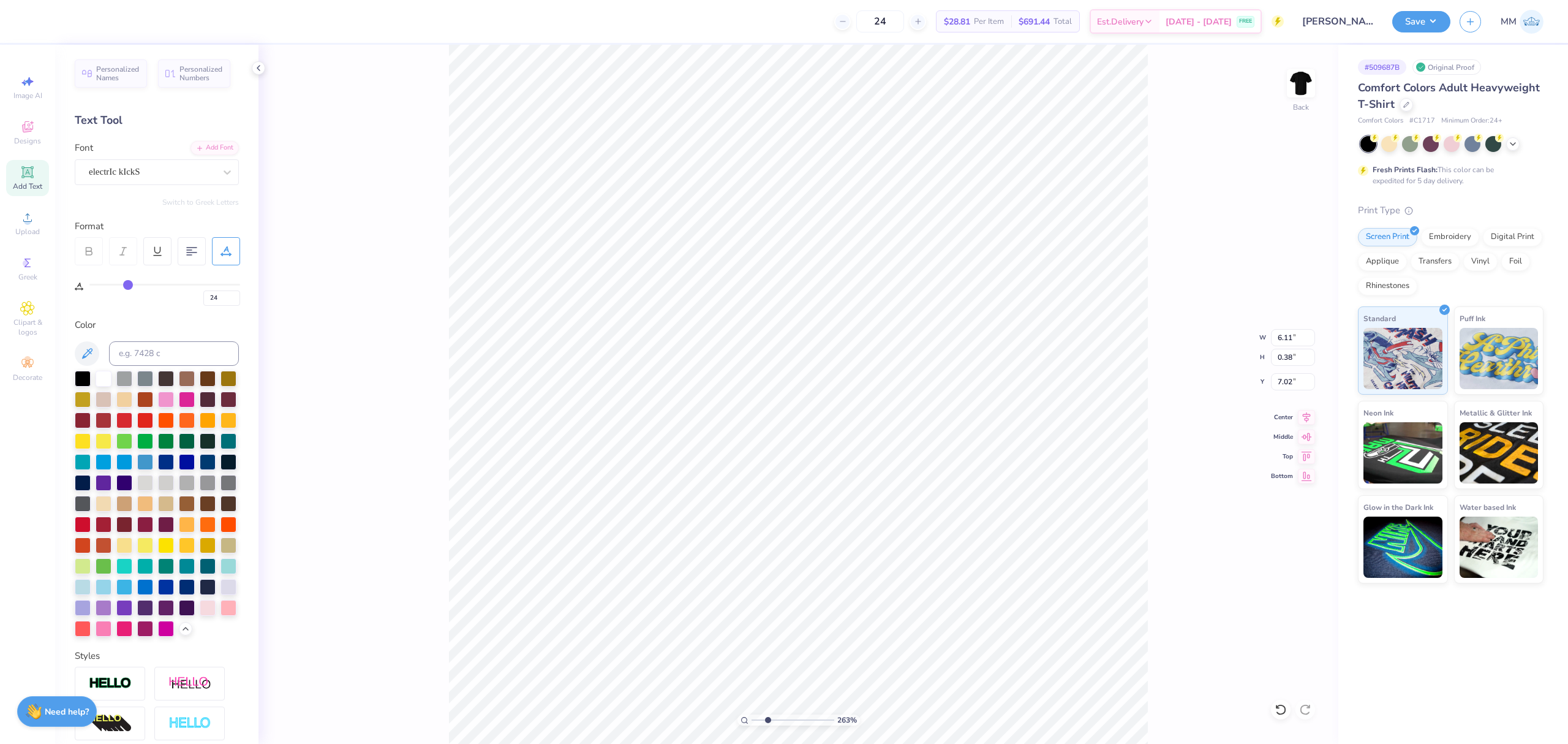
type input "22"
type input "21"
type input "20"
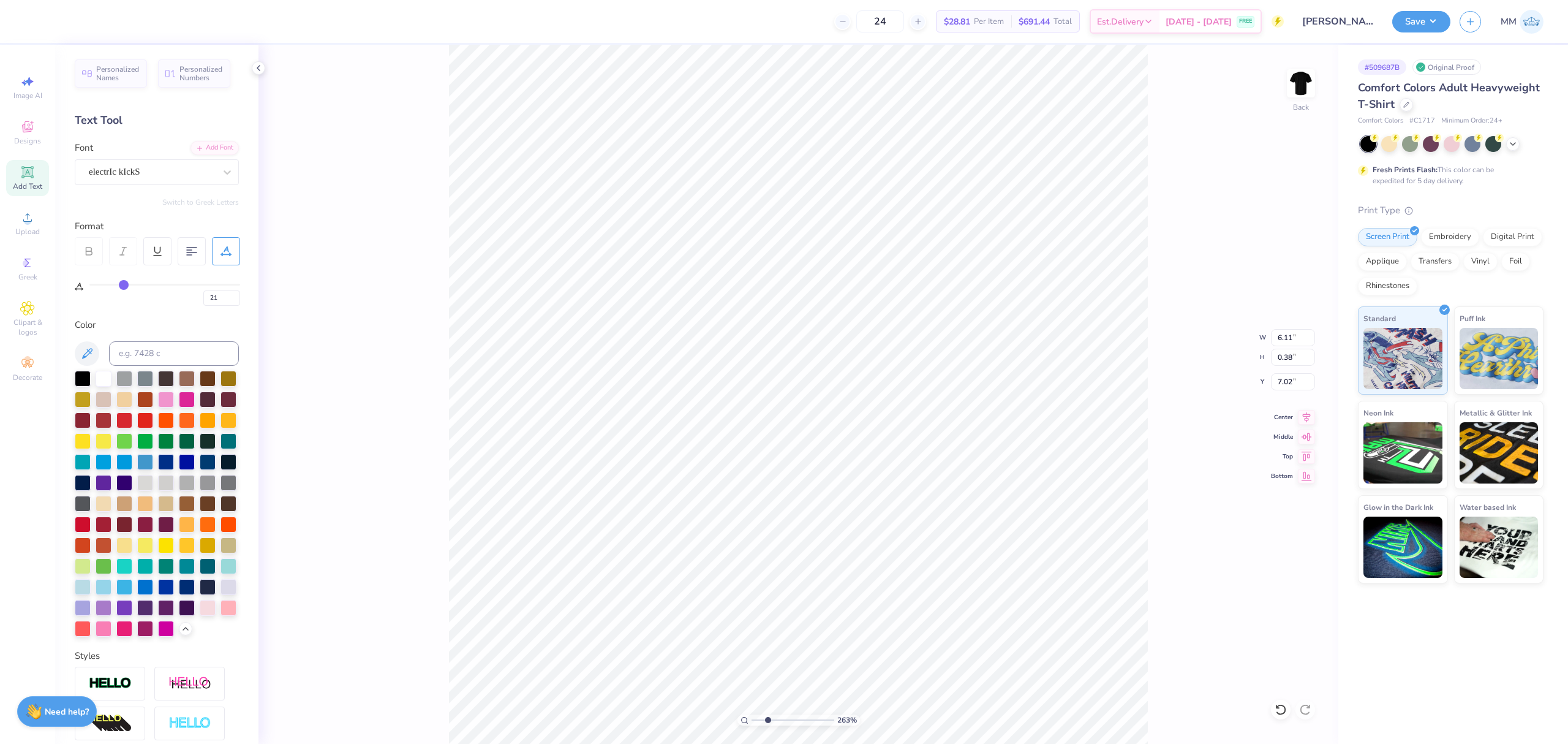
type input "20"
type input "19"
type input "18"
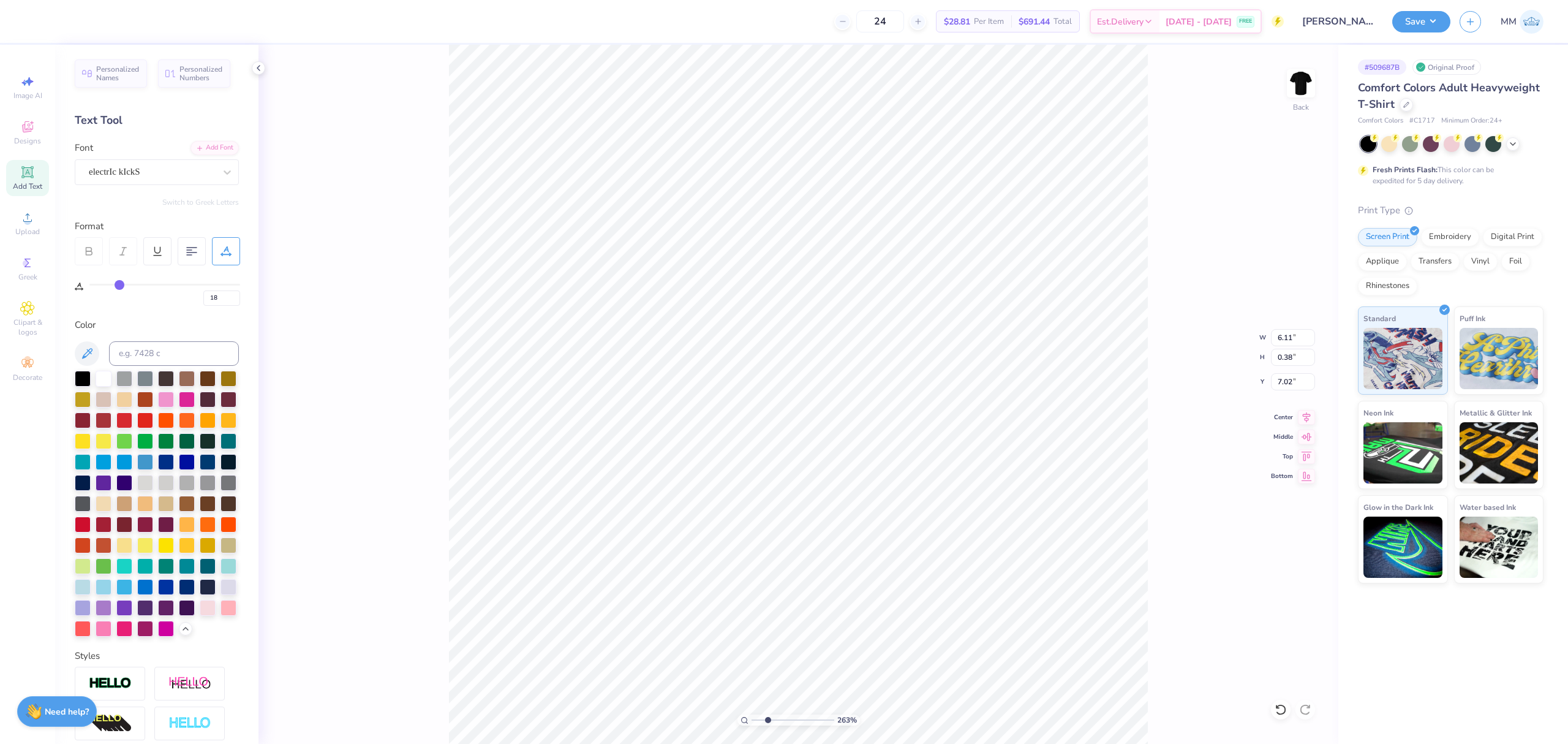
drag, startPoint x: 126, startPoint y: 287, endPoint x: 119, endPoint y: 286, distance: 7.1
type input "18"
click at [119, 286] on input "range" at bounding box center [164, 284] width 151 height 2
type input "6.77"
type input "0.46"
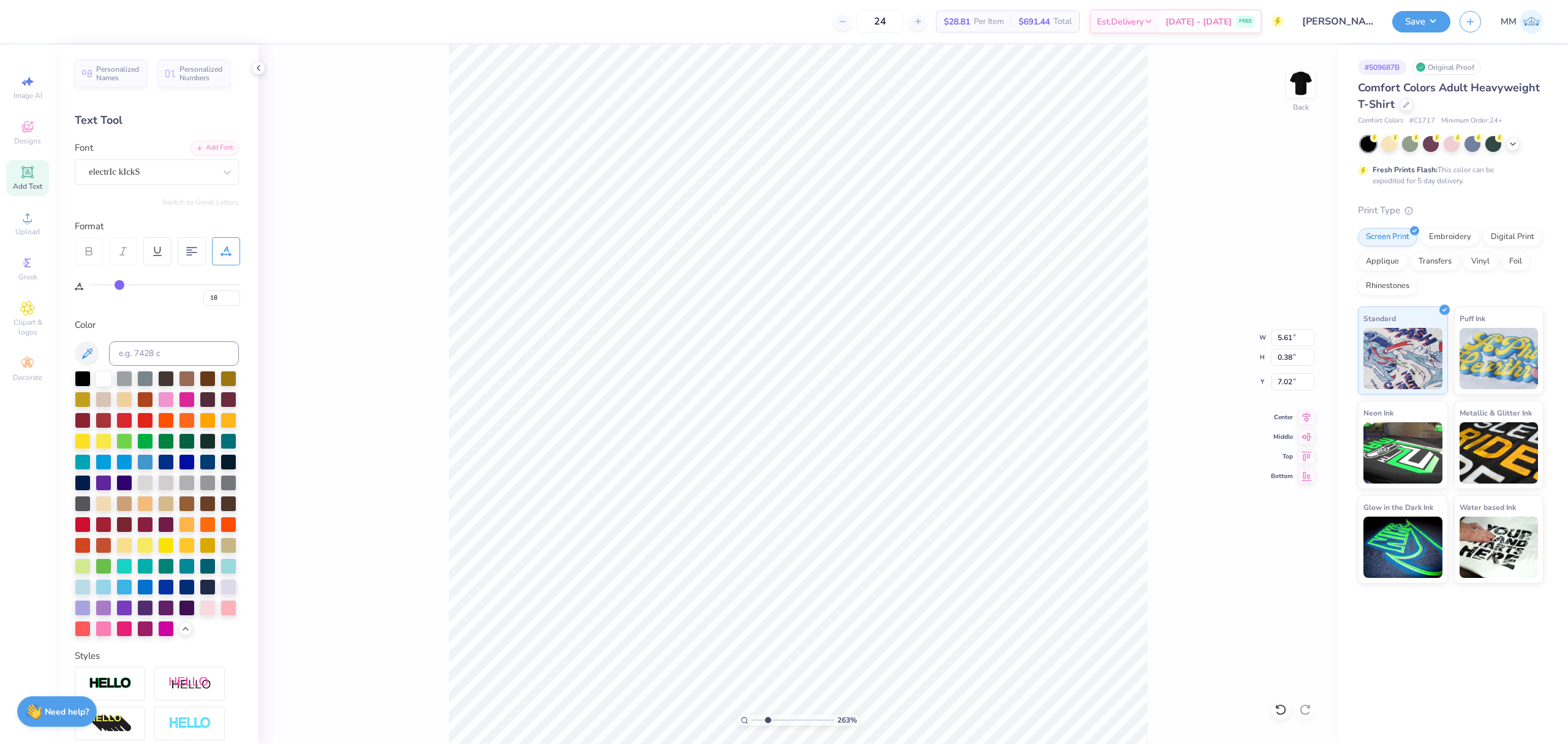
type input "6.94"
click at [1307, 418] on icon at bounding box center [1307, 416] width 17 height 14
drag, startPoint x: 765, startPoint y: 721, endPoint x: 717, endPoint y: 703, distance: 51.3
type input "1"
click at [752, 715] on input "range" at bounding box center [793, 720] width 83 height 11
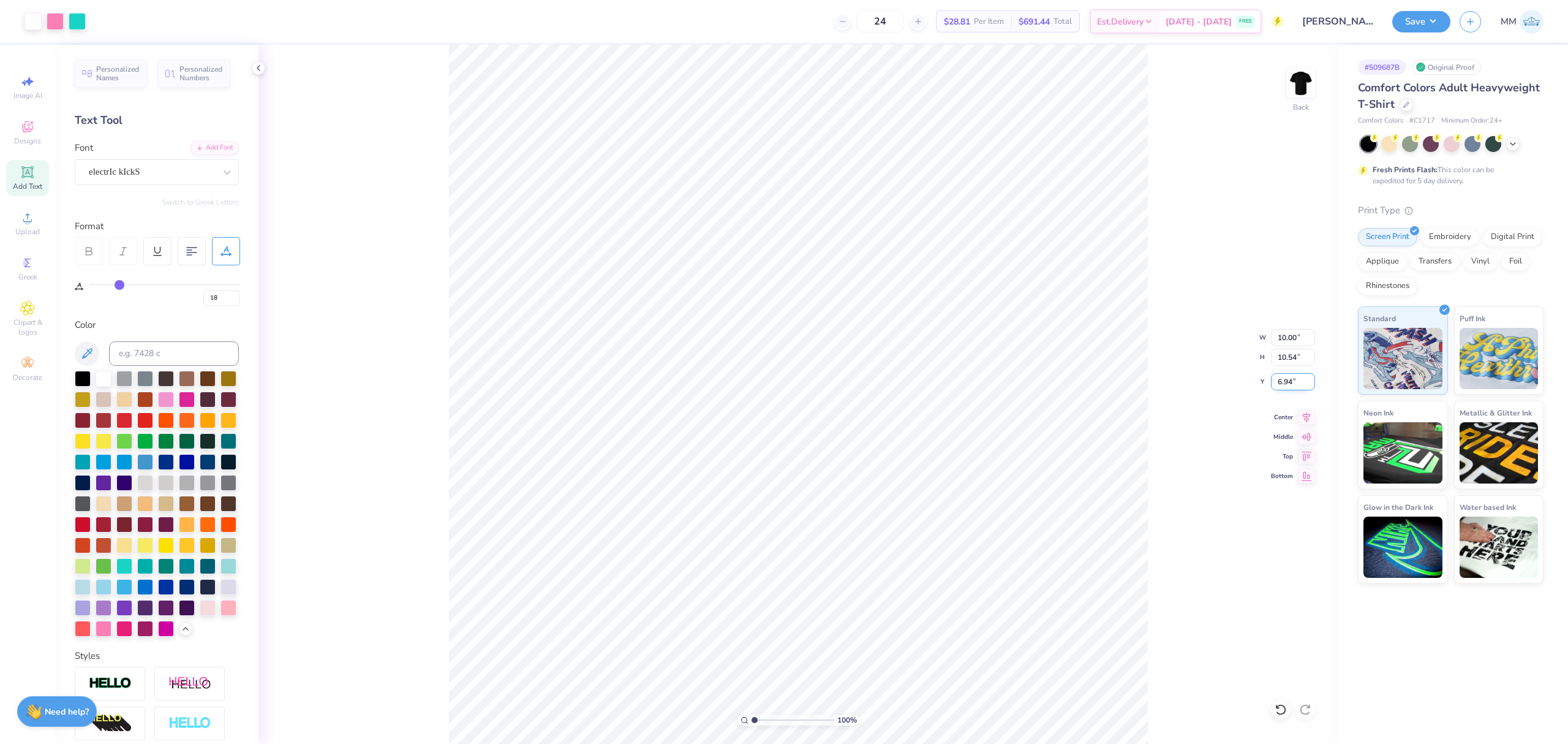
click at [1285, 376] on input "6.94" at bounding box center [1293, 382] width 44 height 17
type input "3.00"
click at [1289, 334] on input "10.00" at bounding box center [1293, 338] width 44 height 17
type input "2.00"
type input "2.11"
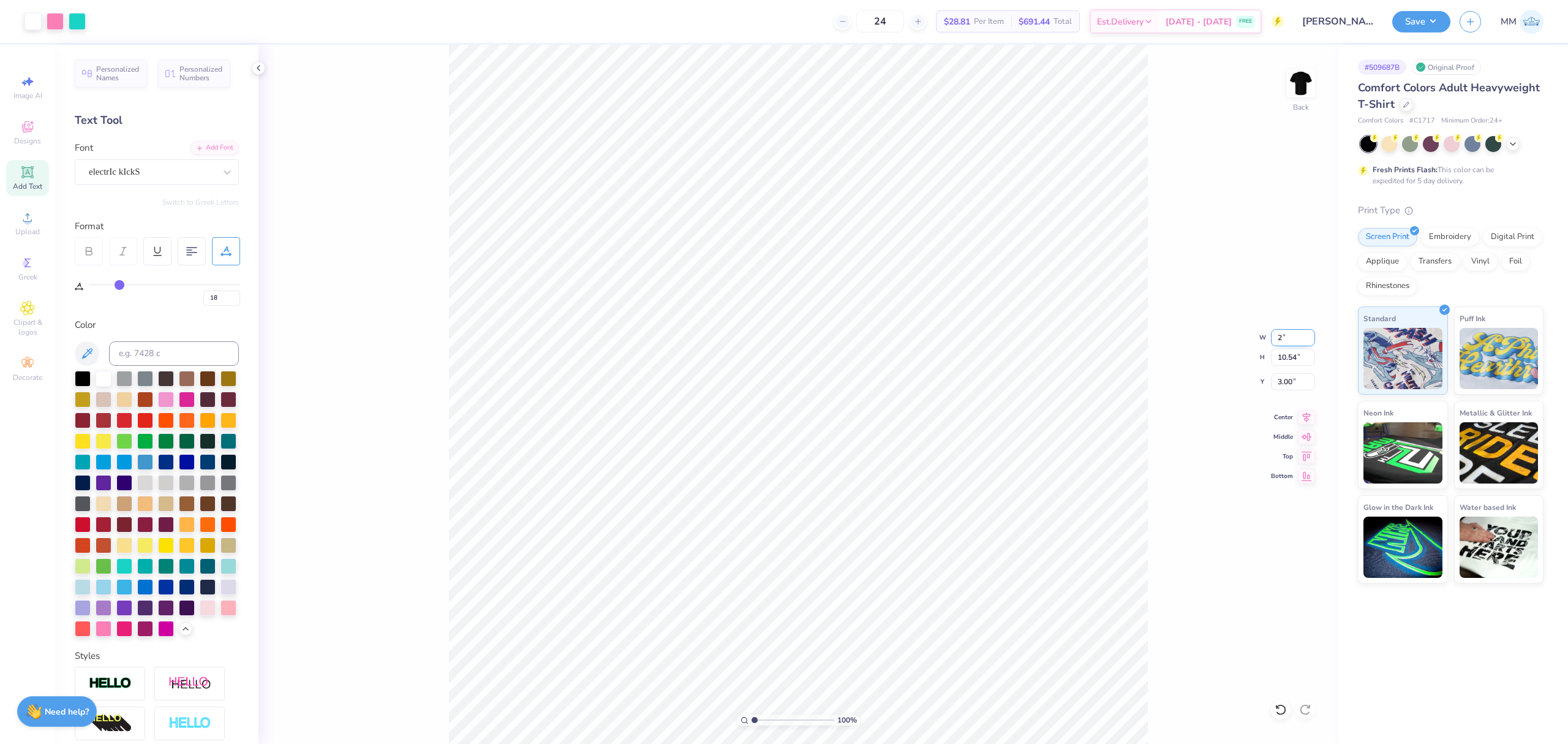
type input "7.21"
click at [1276, 707] on icon at bounding box center [1278, 707] width 3 height 3
type input "10.00"
type input "10.54"
type input "3.00"
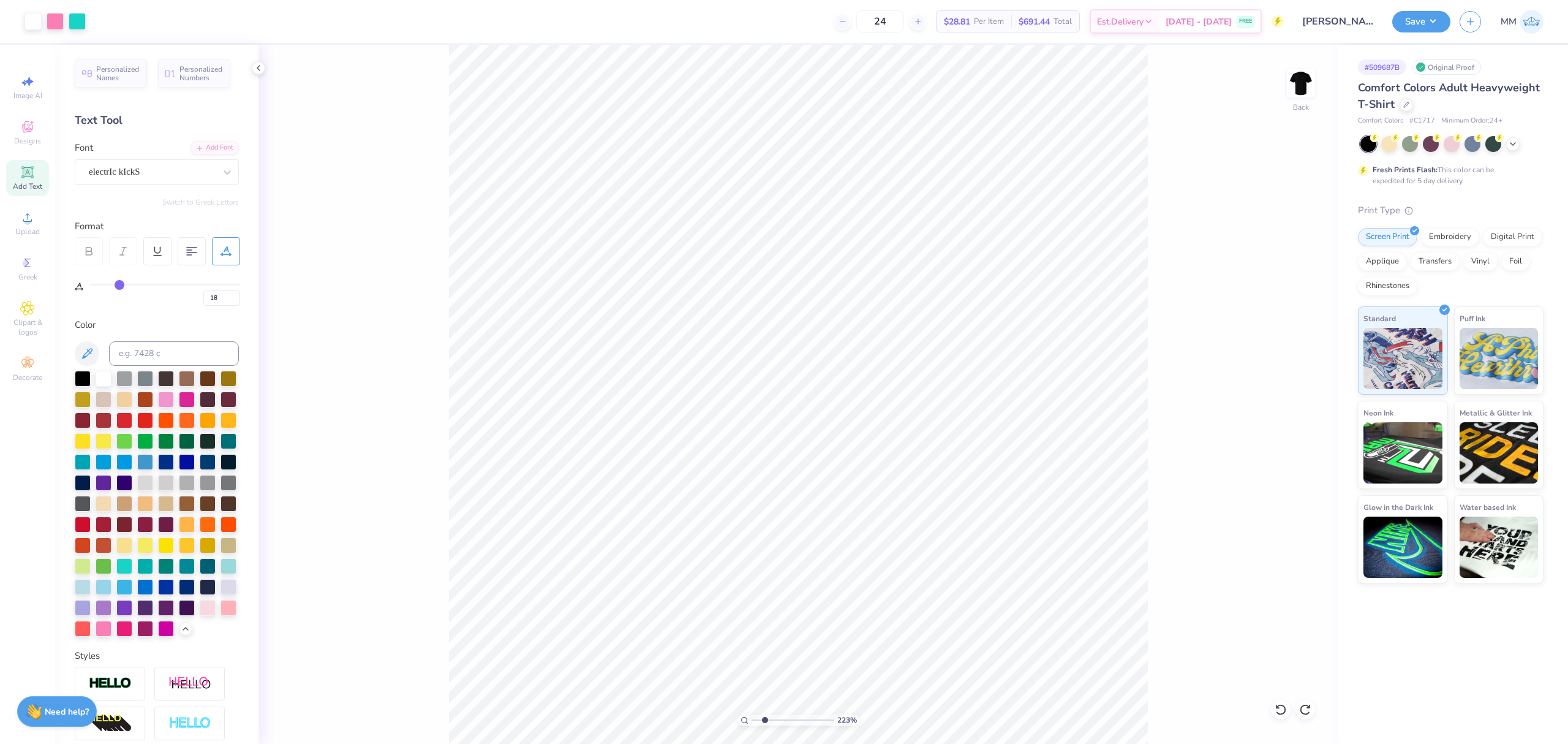
type input "2.23"
click at [765, 722] on input "range" at bounding box center [793, 720] width 83 height 11
click at [1285, 378] on input "3.00" at bounding box center [1293, 382] width 44 height 17
type input "2.00"
drag, startPoint x: 760, startPoint y: 720, endPoint x: 720, endPoint y: 707, distance: 42.1
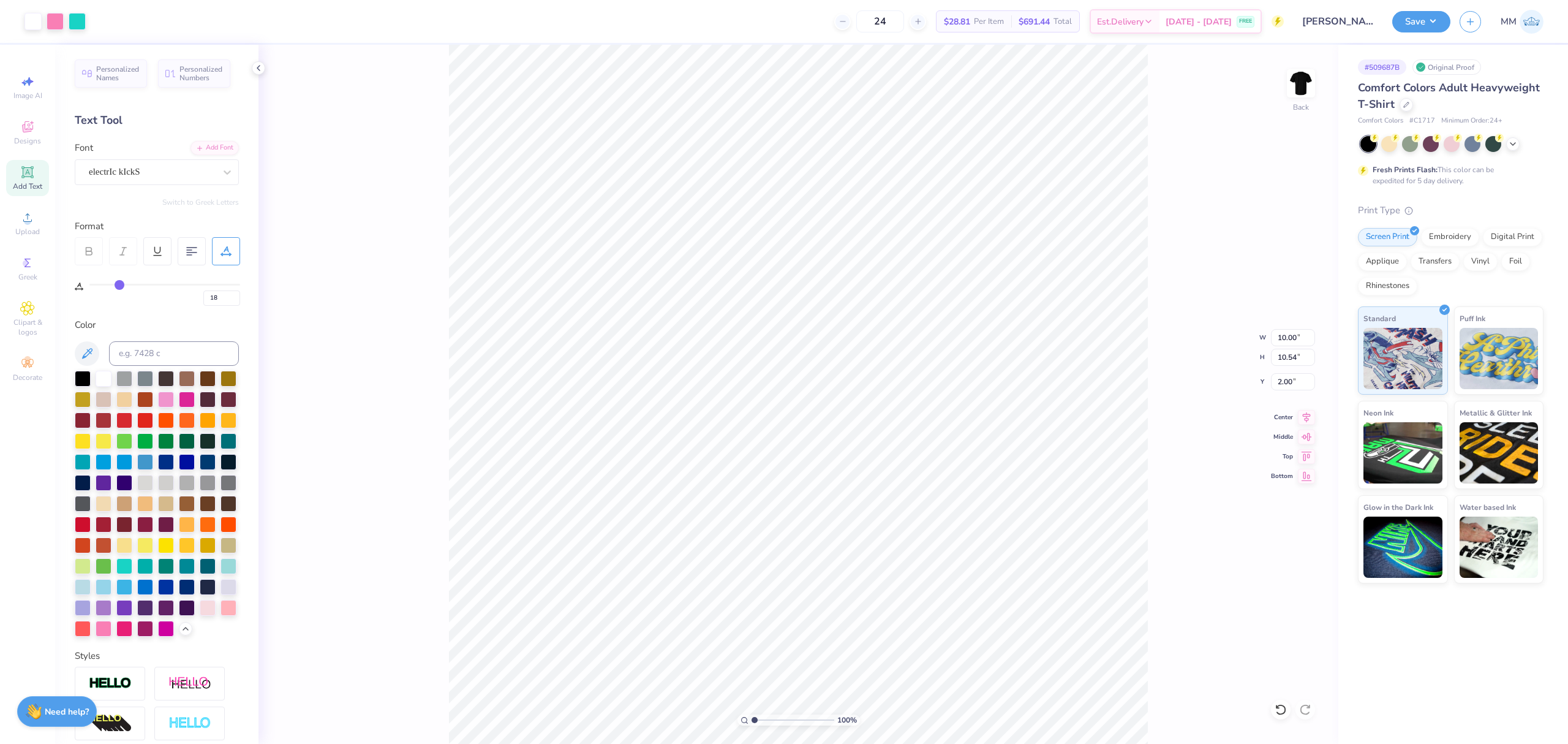
type input "1"
click at [752, 715] on input "range" at bounding box center [793, 720] width 83 height 11
type input "7.97"
type input "0.54"
type input "1.92"
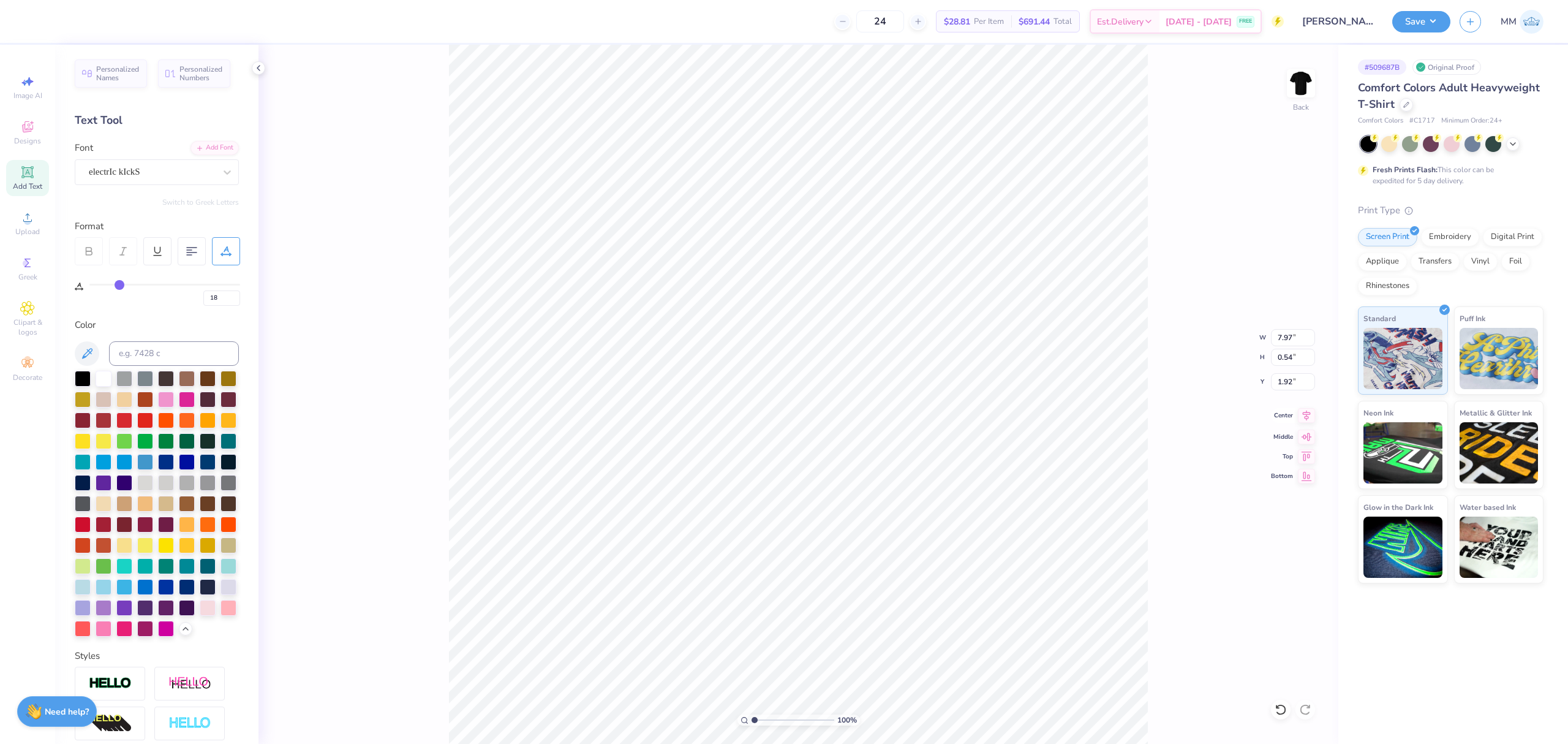
click at [1309, 415] on icon at bounding box center [1307, 416] width 8 height 10
drag, startPoint x: 751, startPoint y: 720, endPoint x: 763, endPoint y: 729, distance: 15.0
type input "2.03"
click at [763, 726] on input "range" at bounding box center [793, 720] width 83 height 11
type input "2.04"
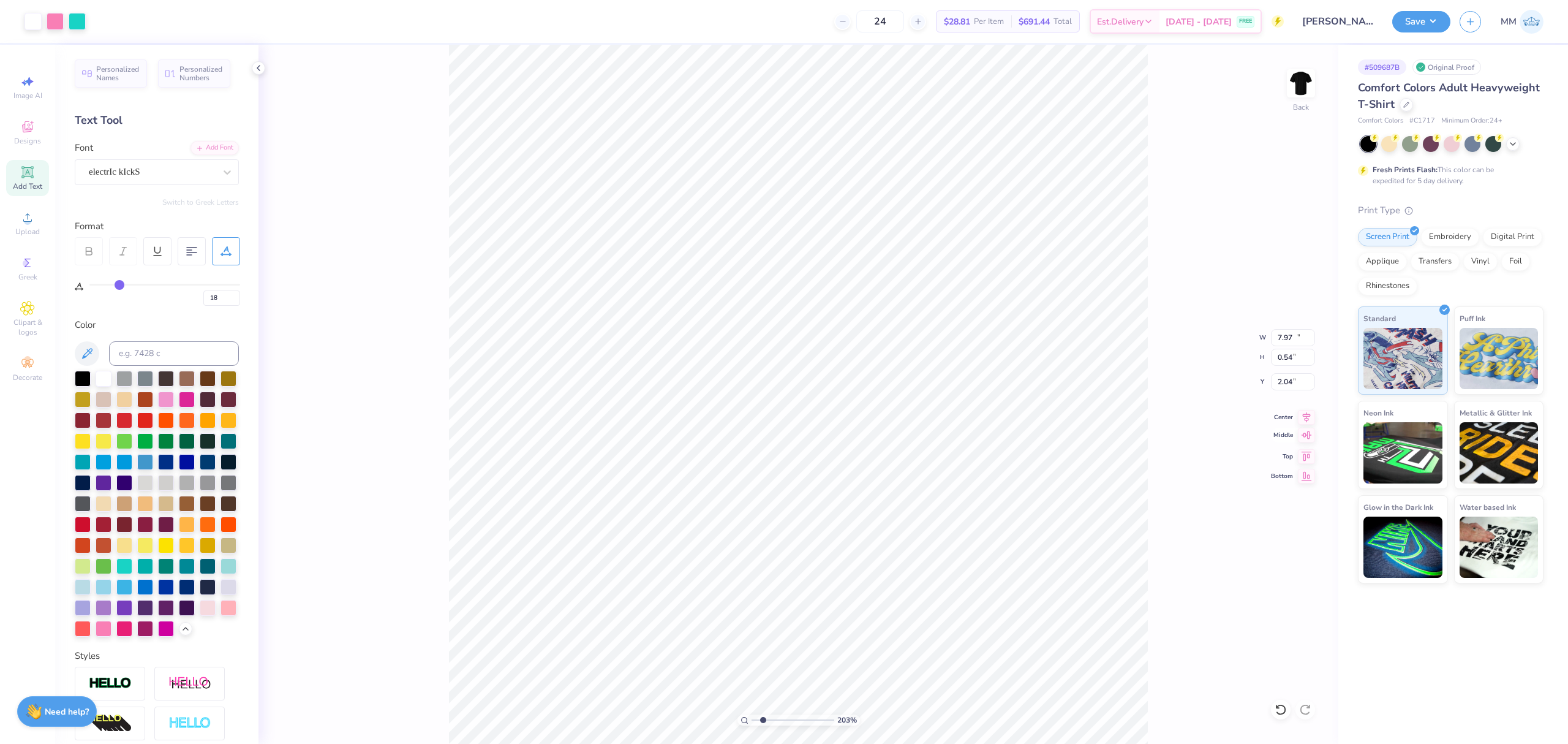
type input "10.00"
type input "9.96"
type input "2.54"
click at [1310, 417] on icon at bounding box center [1307, 416] width 17 height 14
drag, startPoint x: 765, startPoint y: 718, endPoint x: 655, endPoint y: 723, distance: 110.1
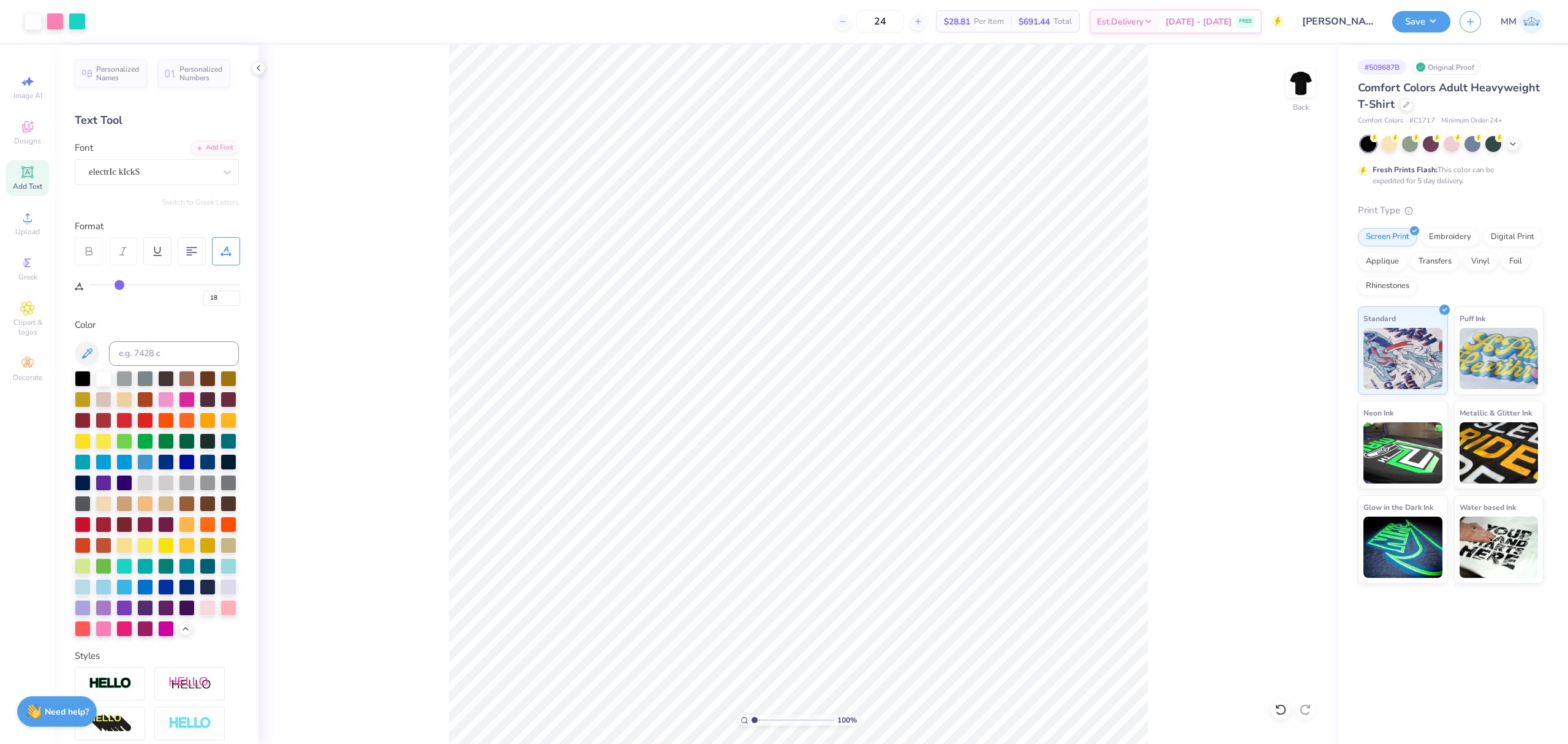
type input "1"
click at [752, 723] on input "range" at bounding box center [793, 720] width 83 height 11
click at [1307, 417] on icon at bounding box center [1307, 416] width 17 height 14
click at [1287, 383] on input "2.04" at bounding box center [1293, 382] width 44 height 17
type input "2.00"
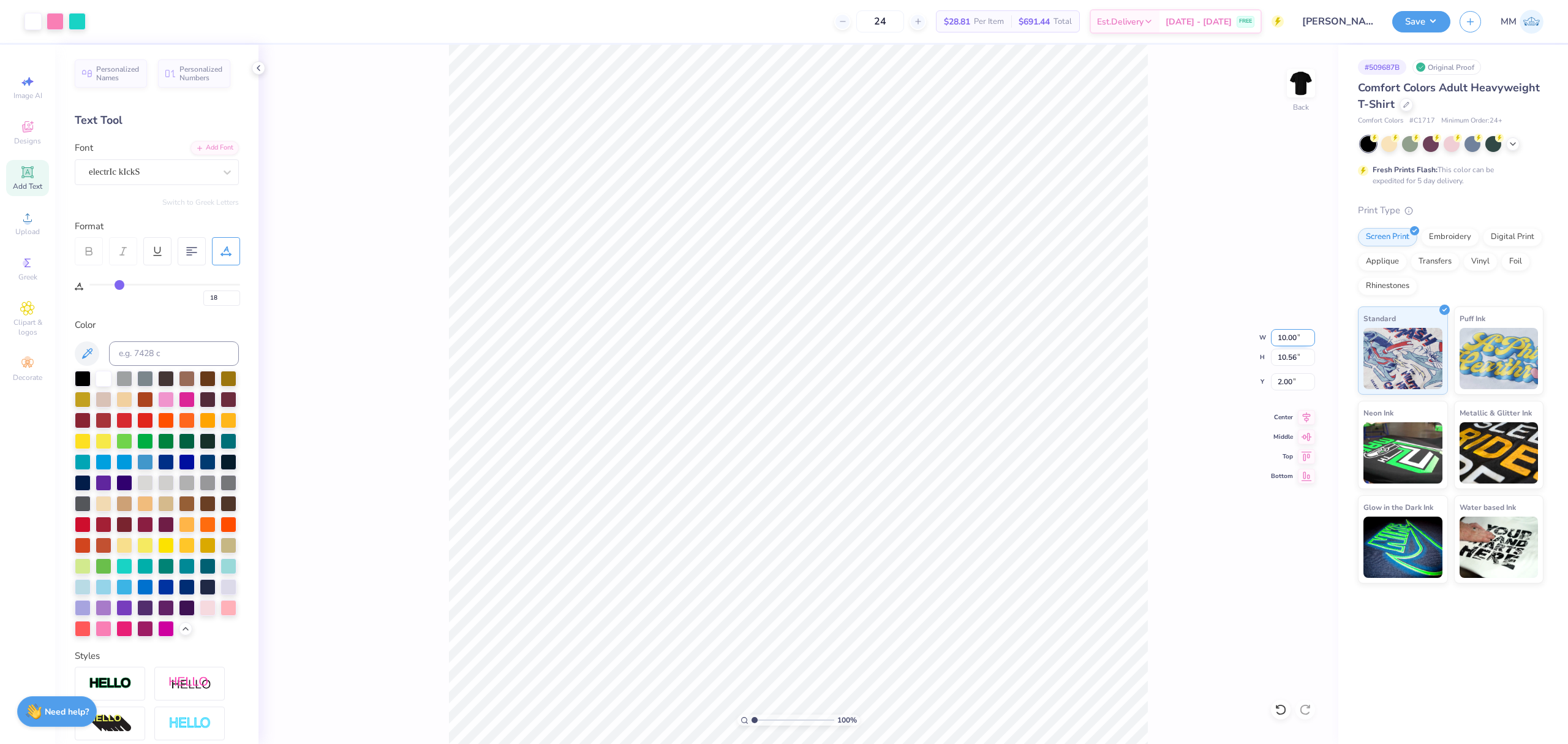
click at [1288, 342] on input "10.00" at bounding box center [1293, 338] width 44 height 17
type input "1.14"
click at [755, 723] on input "range" at bounding box center [793, 720] width 83 height 11
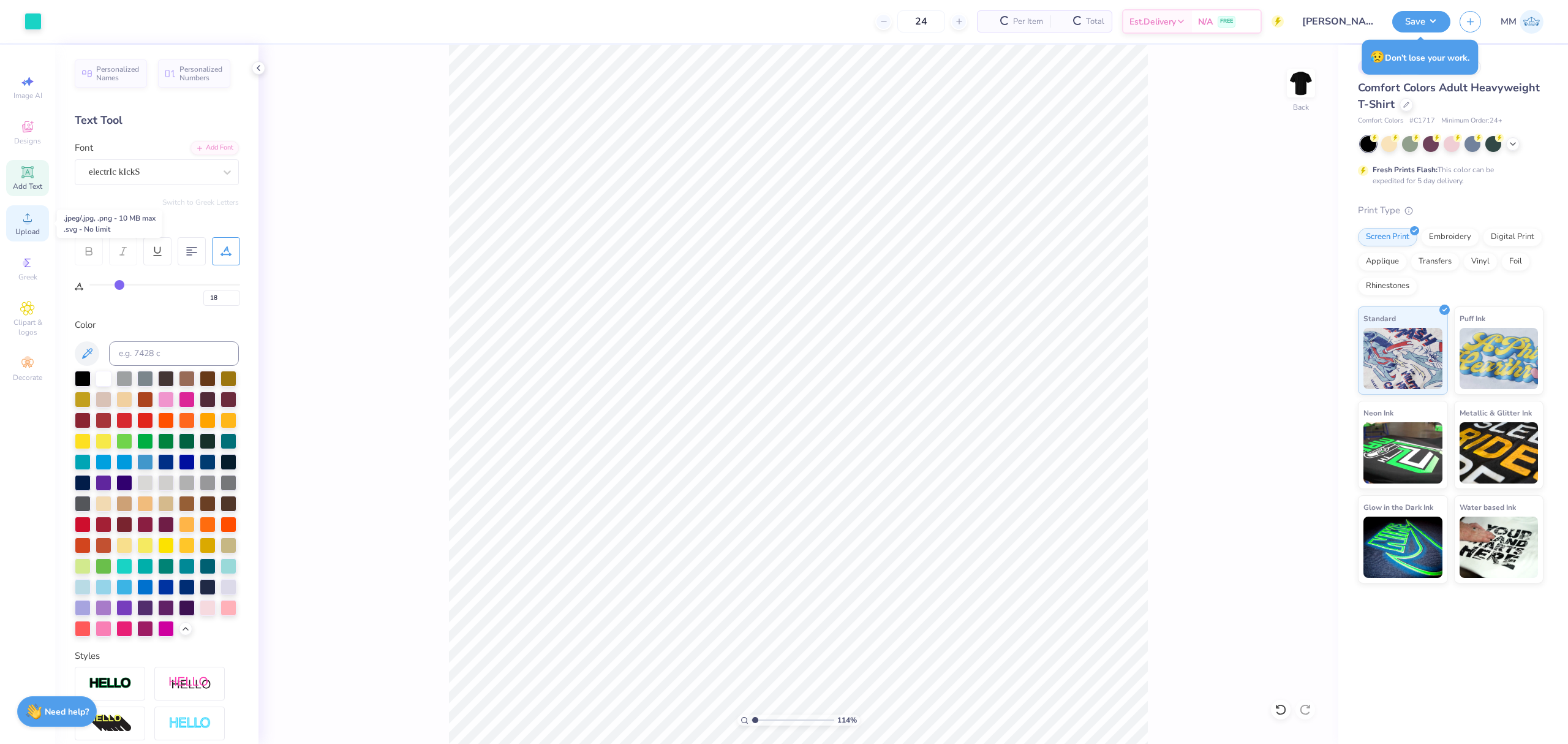
click at [33, 221] on icon at bounding box center [28, 218] width 14 height 14
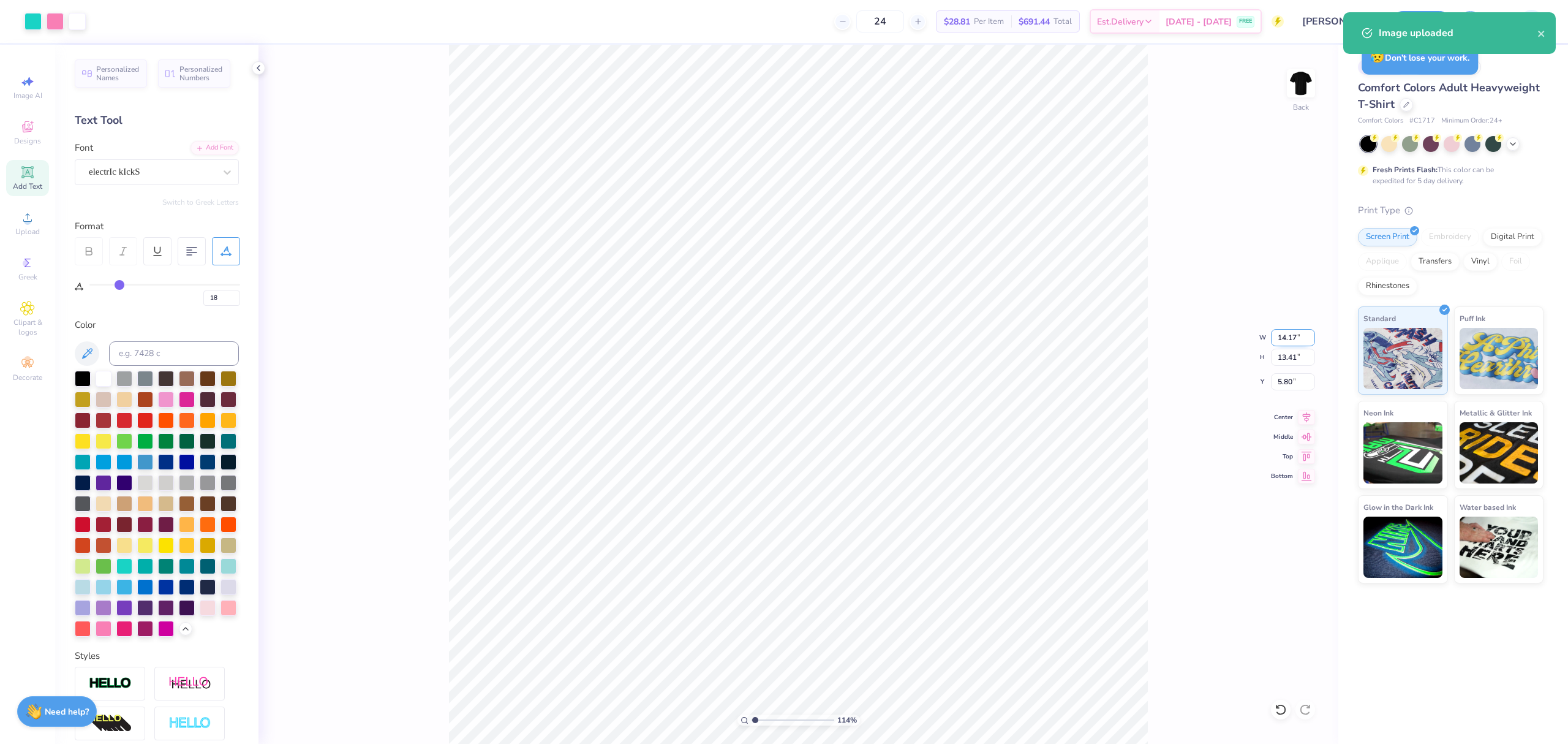
click at [1287, 329] on input "14.17" at bounding box center [1293, 338] width 44 height 17
type input "1"
type input "10.00"
type input "9.46"
type input "2.66"
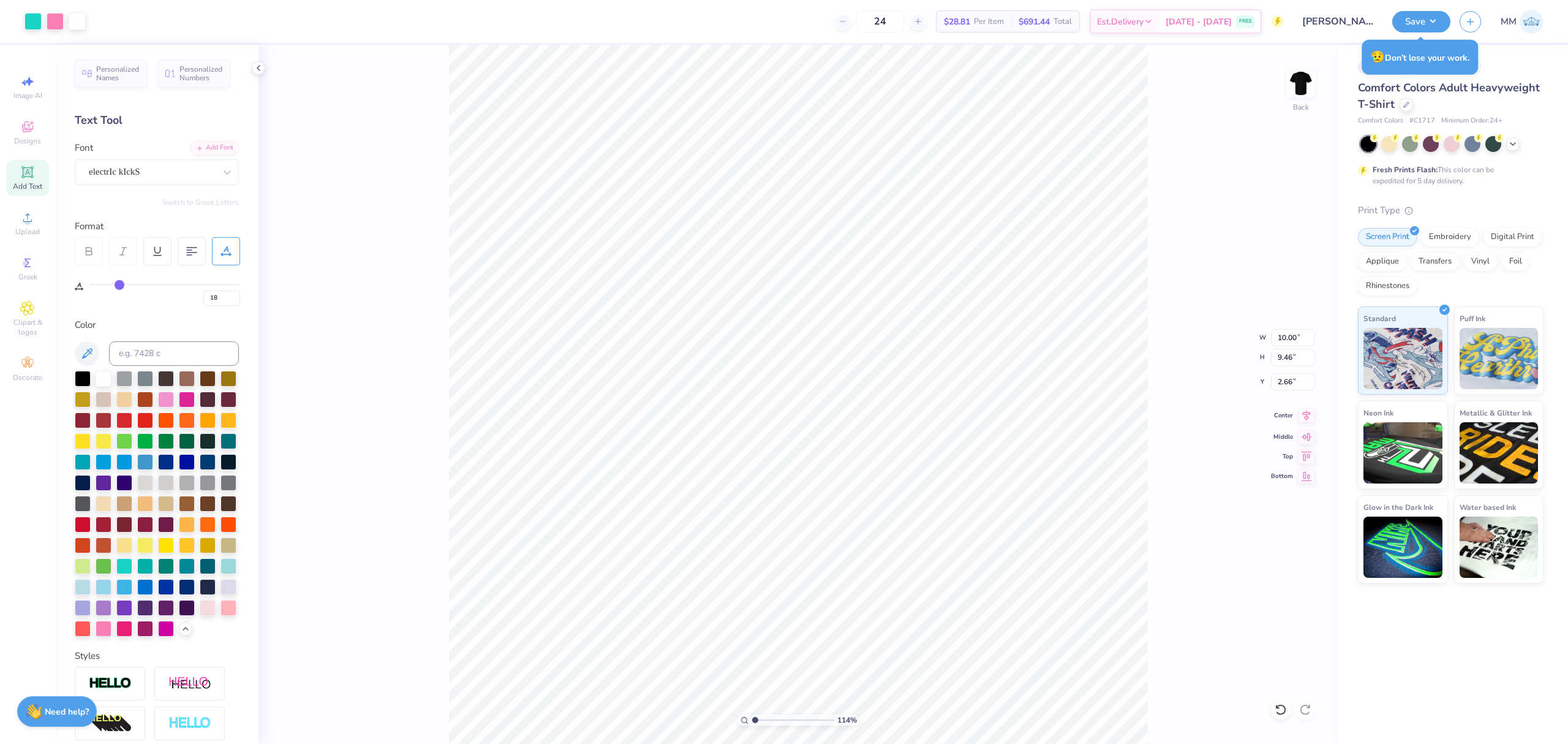
click at [1307, 421] on icon at bounding box center [1307, 416] width 17 height 14
type input "7.97"
type input "0.54"
type input "2.00"
click at [1305, 418] on icon at bounding box center [1307, 416] width 8 height 10
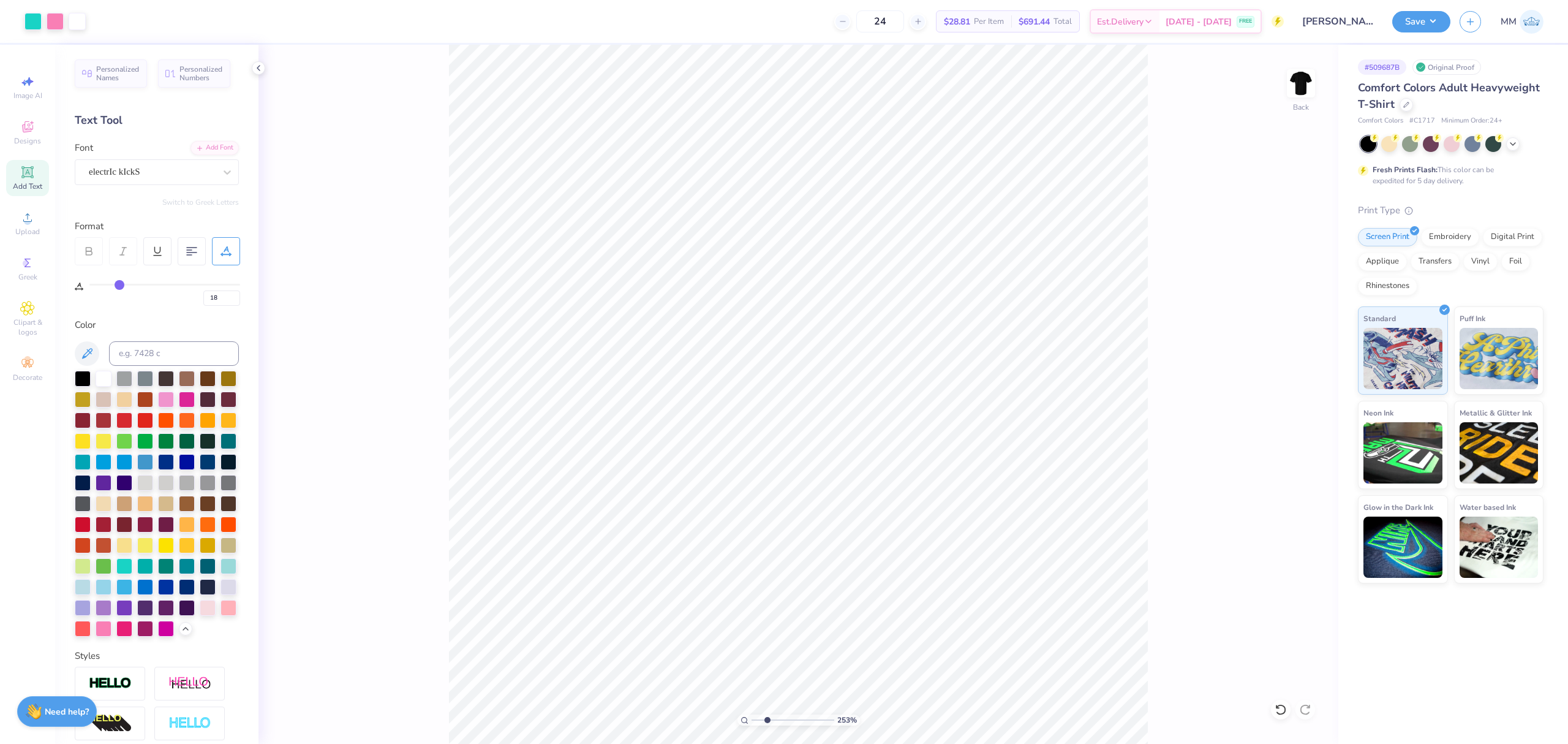
drag, startPoint x: 753, startPoint y: 722, endPoint x: 767, endPoint y: 727, distance: 14.9
type input "2.53"
click at [767, 726] on input "range" at bounding box center [793, 720] width 83 height 11
type input "2.12"
drag, startPoint x: 763, startPoint y: 721, endPoint x: 667, endPoint y: 695, distance: 99.5
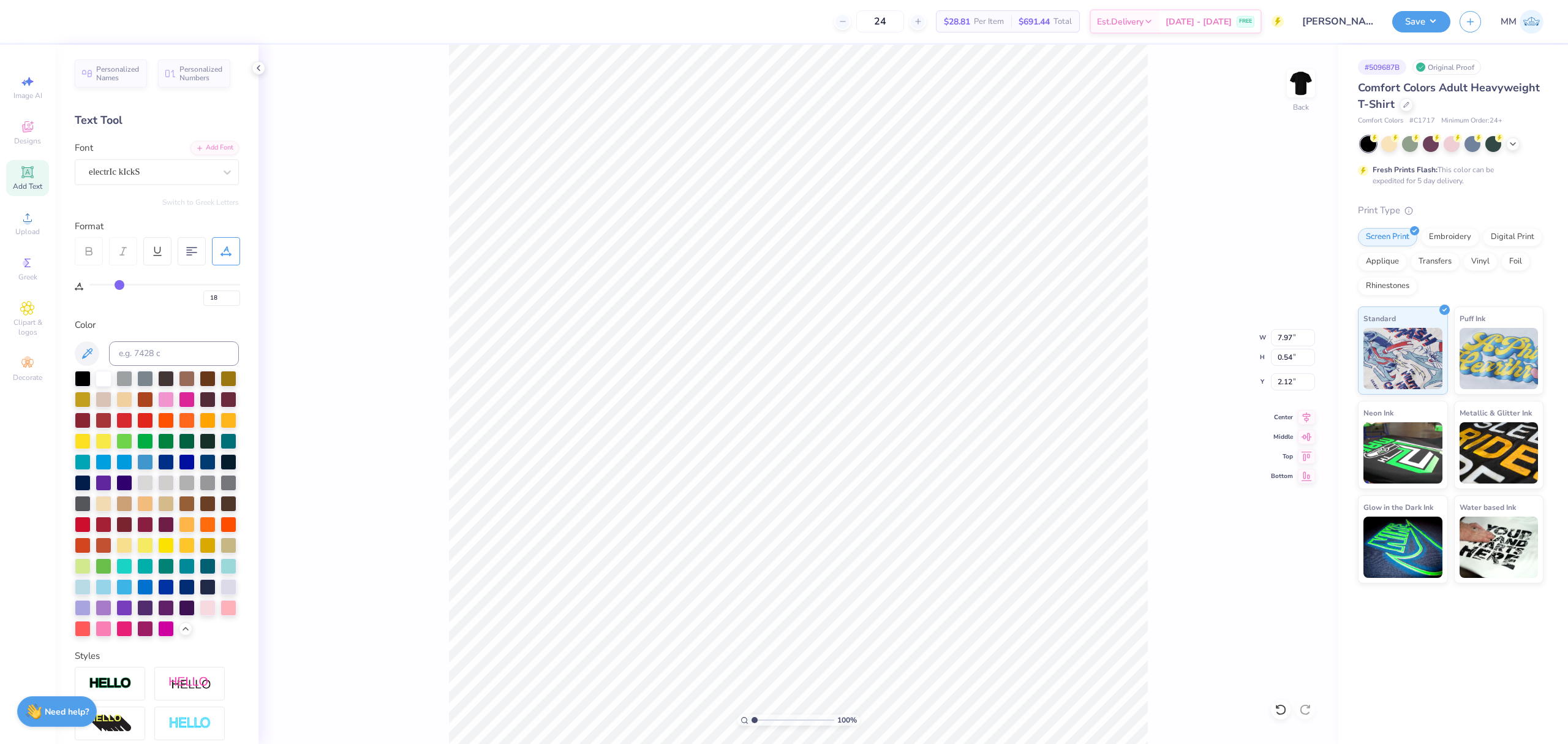
type input "1"
click at [752, 715] on input "range" at bounding box center [793, 720] width 83 height 11
click at [1290, 376] on input "2.12" at bounding box center [1293, 382] width 44 height 17
type input "3.00"
click at [1304, 418] on icon at bounding box center [1307, 416] width 17 height 14
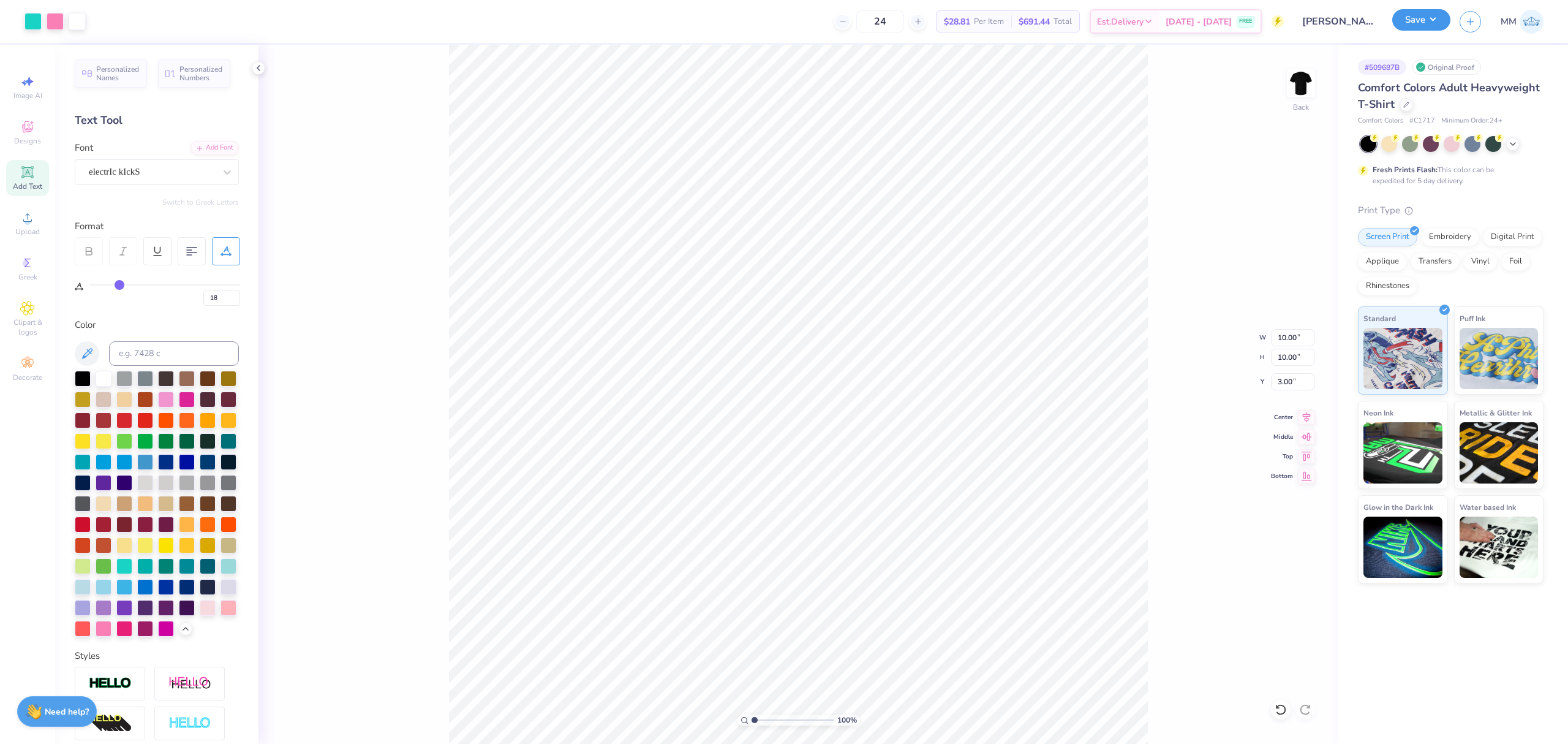
click at [1411, 11] on button "Save" at bounding box center [1421, 20] width 58 height 22
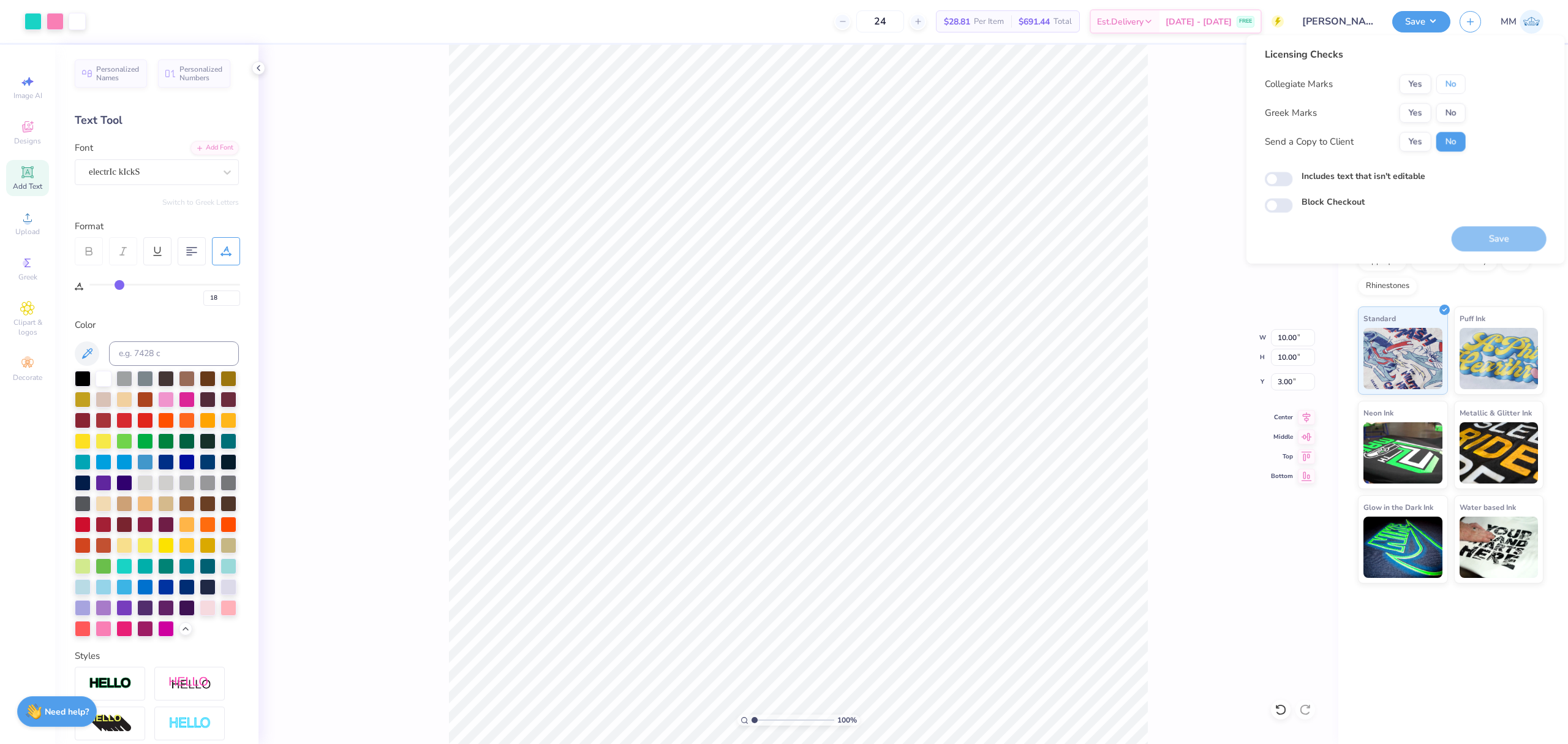
click at [1444, 86] on button "No" at bounding box center [1451, 84] width 29 height 20
click at [1417, 106] on button "Yes" at bounding box center [1415, 113] width 32 height 20
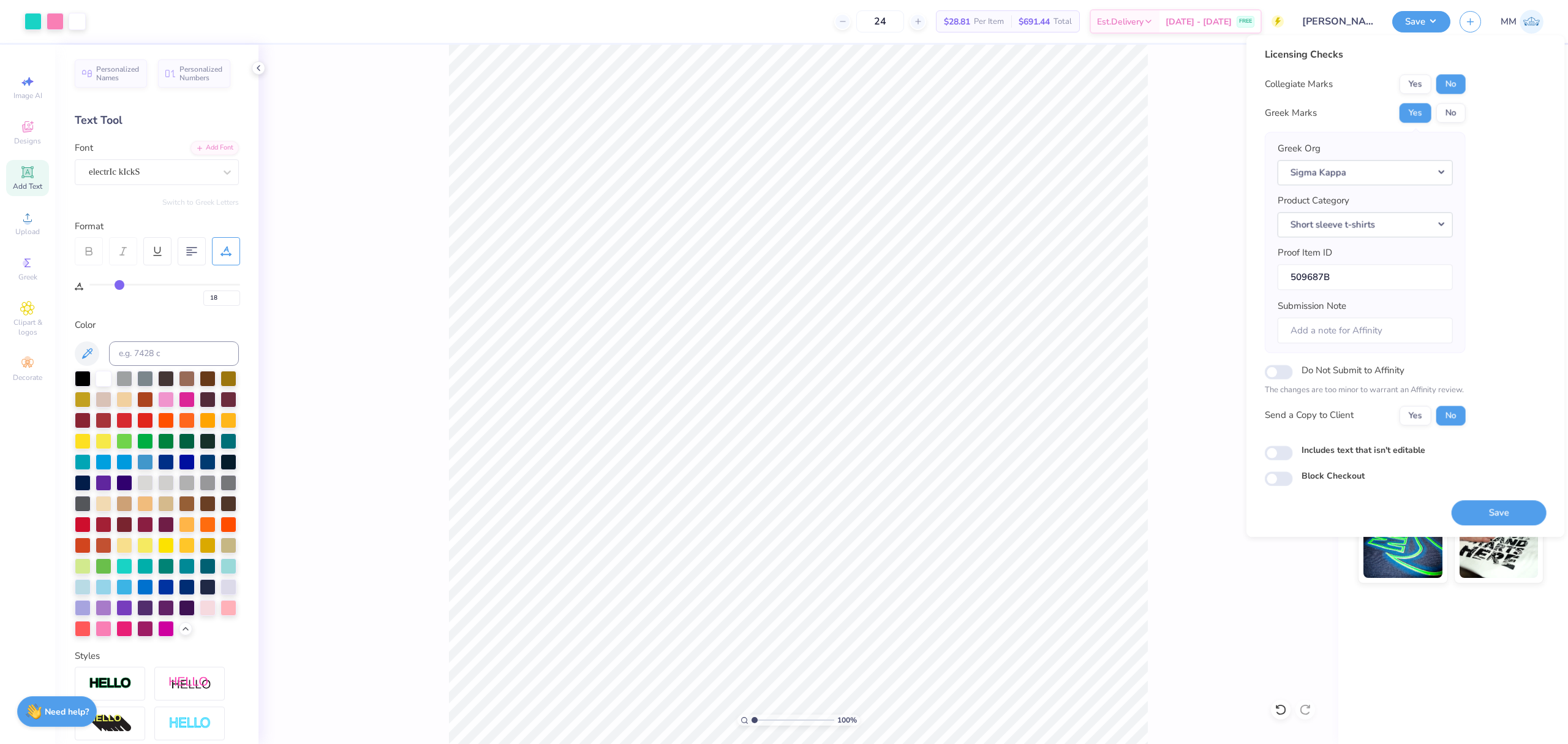
click at [1331, 452] on label "Includes text that isn't editable" at bounding box center [1364, 450] width 124 height 13
click at [1293, 452] on input "Includes text that isn't editable" at bounding box center [1279, 453] width 28 height 14
checkbox input "true"
click at [1476, 515] on button "Save" at bounding box center [1499, 513] width 95 height 25
